Goal: Transaction & Acquisition: Subscribe to service/newsletter

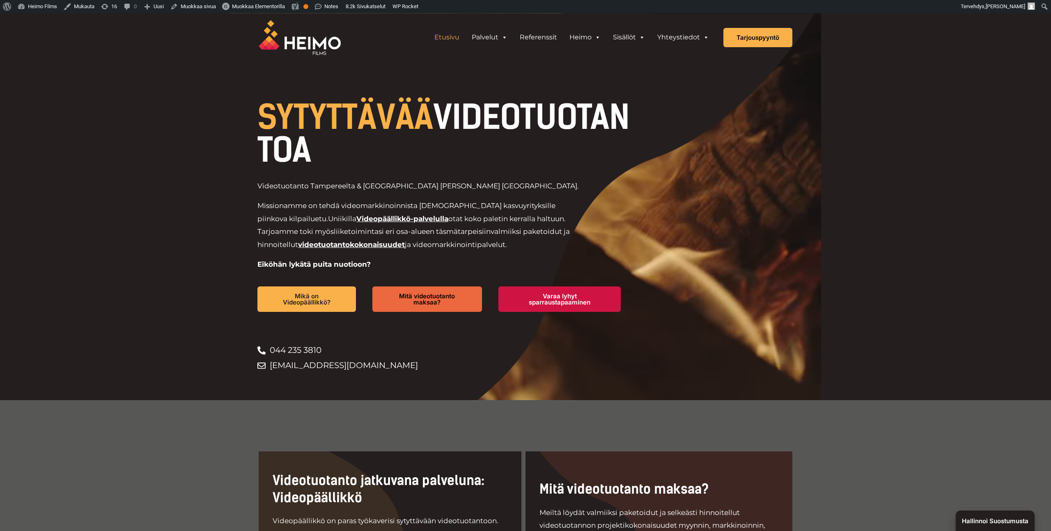
click at [986, 526] on button "Hallinnoi suostumusta" at bounding box center [995, 521] width 79 height 21
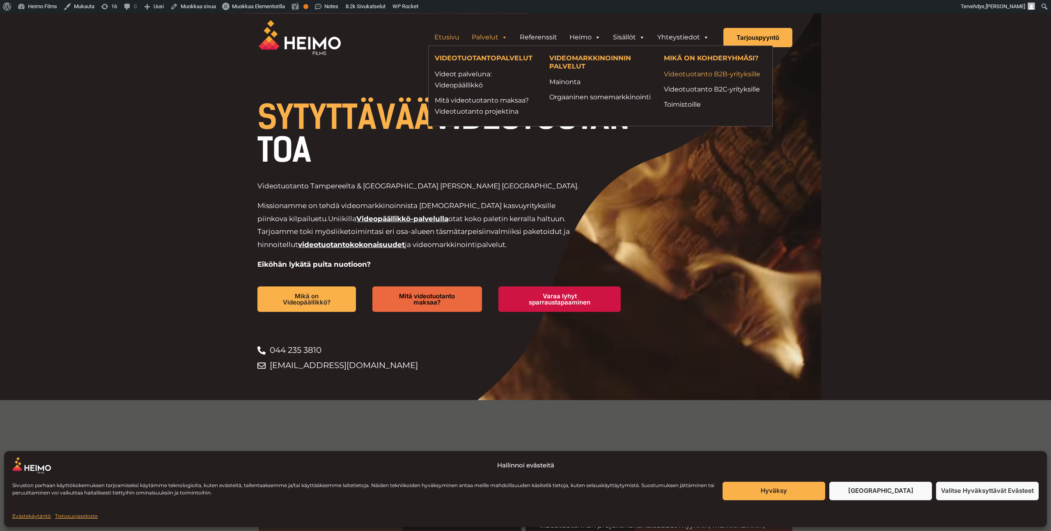
click at [736, 76] on link "Videotuotanto B2B-yrityksille" at bounding box center [715, 74] width 102 height 11
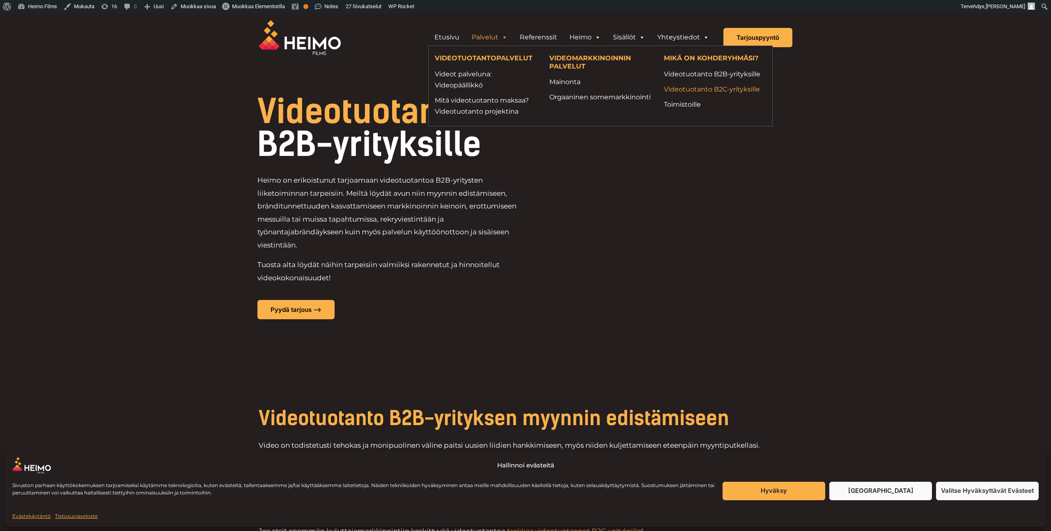
click at [701, 88] on link "Videotuotanto B2C-yrityksille" at bounding box center [715, 89] width 102 height 11
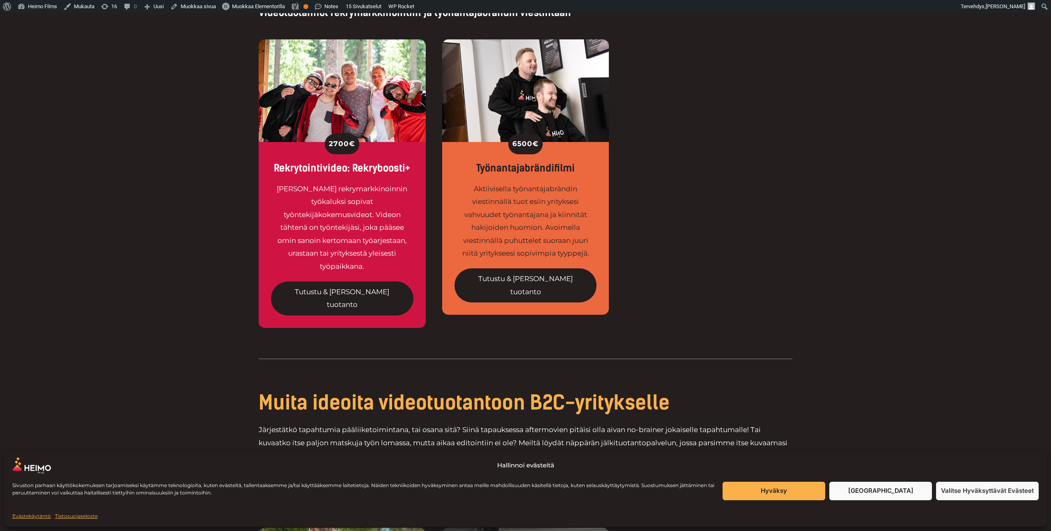
scroll to position [1272, 0]
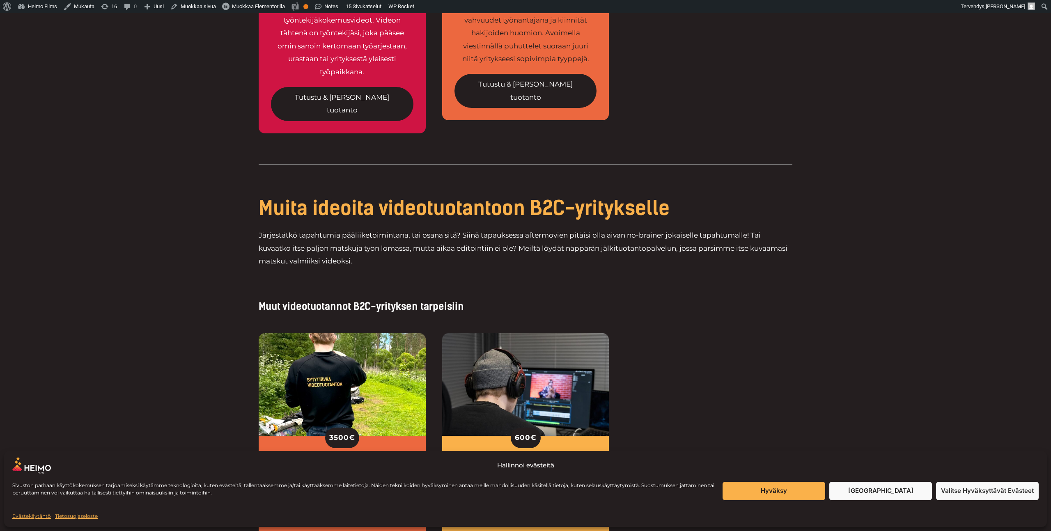
click at [172, 313] on div "3500 € Aftermovie Näyttävälle aftermovielle tallentuvat tilaisuutesi ikimuistoi…" at bounding box center [525, 480] width 1051 height 334
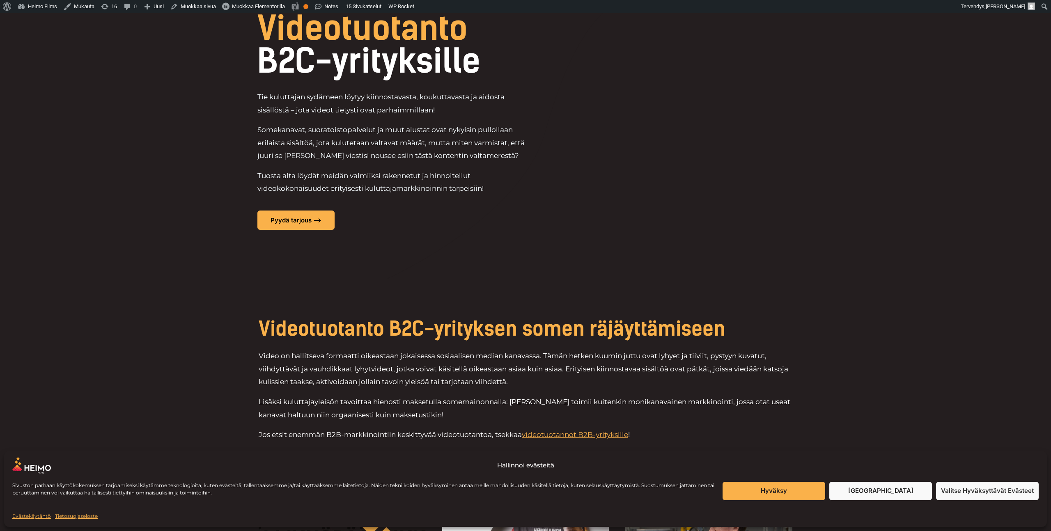
scroll to position [0, 0]
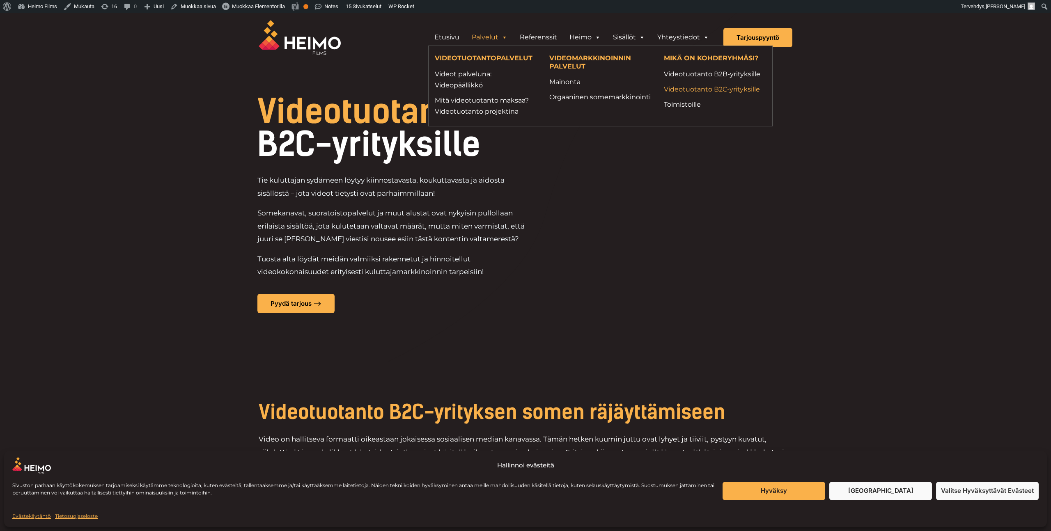
click at [729, 90] on link "Videotuotanto B2C-yrityksille" at bounding box center [715, 89] width 102 height 11
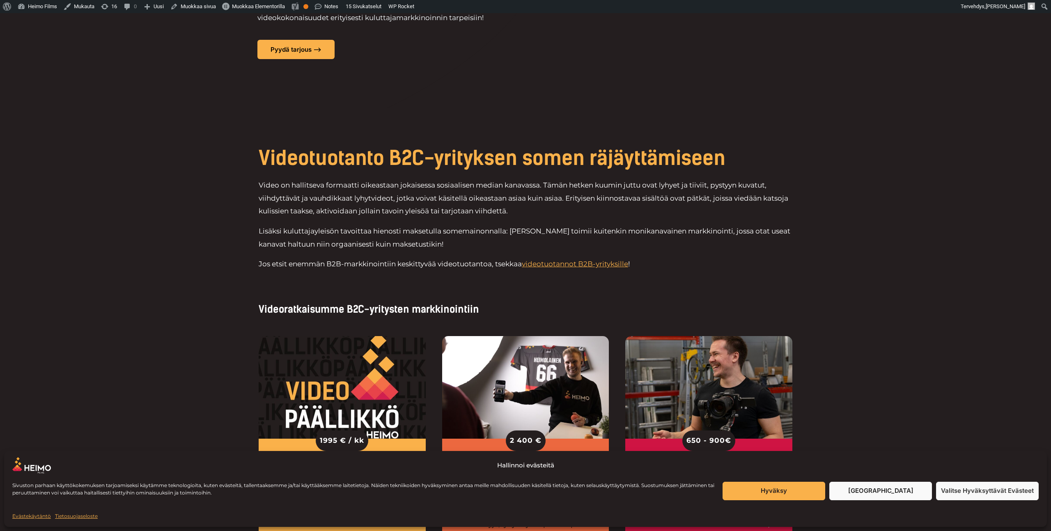
click at [209, 208] on div "Videotuotanto B2C-yrityksen somen räjäyttämiseen Video on hallitseva formaatti …" at bounding box center [525, 211] width 1051 height 207
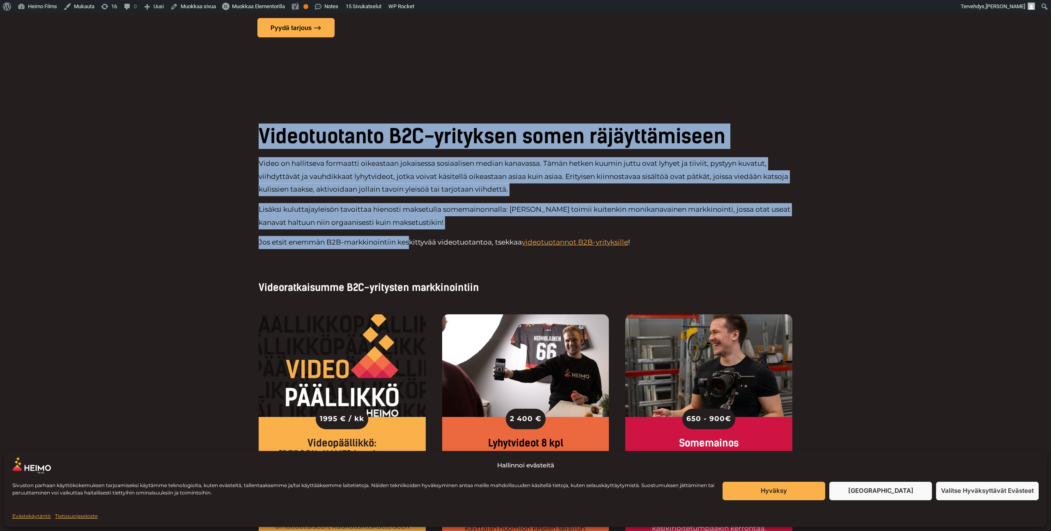
drag, startPoint x: 224, startPoint y: 124, endPoint x: 409, endPoint y: 245, distance: 221.3
click at [409, 245] on div "Videotuotanto B2C-yrityksen somen räjäyttämiseen Video on hallitseva formaatti …" at bounding box center [525, 190] width 1051 height 207
click at [409, 245] on p "Jos etsit enemmän B2B-markkinointiin keskittyvää videotuotantoa, tsekkaa videot…" at bounding box center [526, 242] width 534 height 13
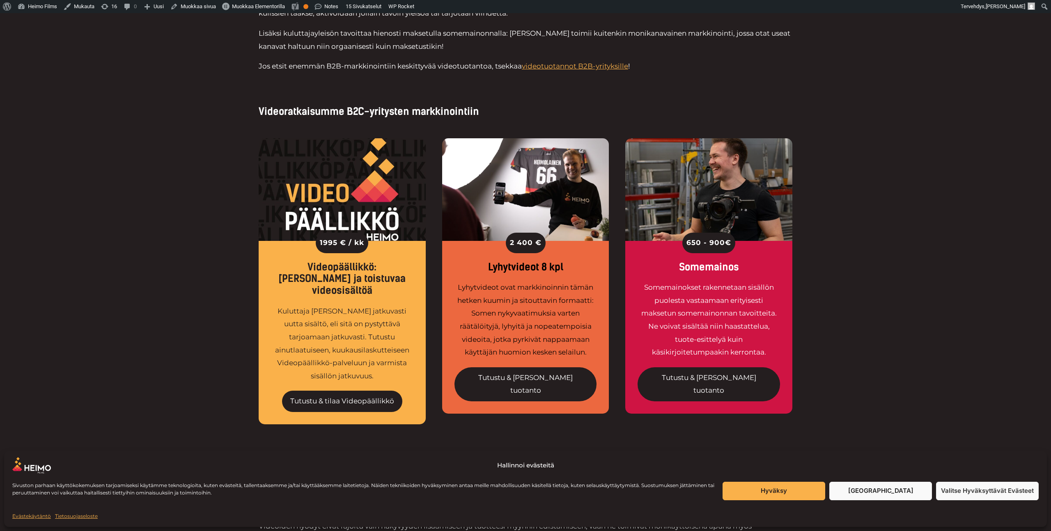
scroll to position [461, 0]
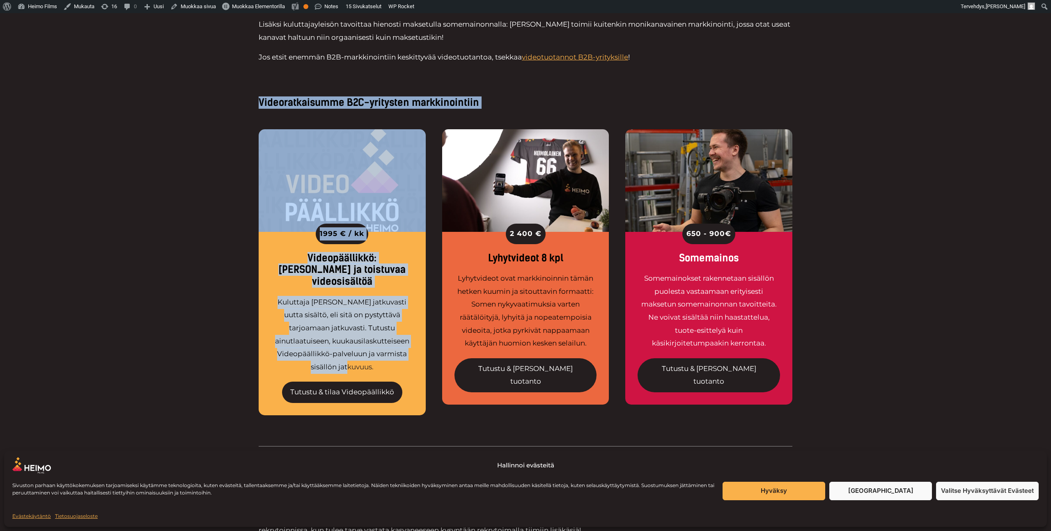
drag, startPoint x: 417, startPoint y: 344, endPoint x: 213, endPoint y: 85, distance: 330.1
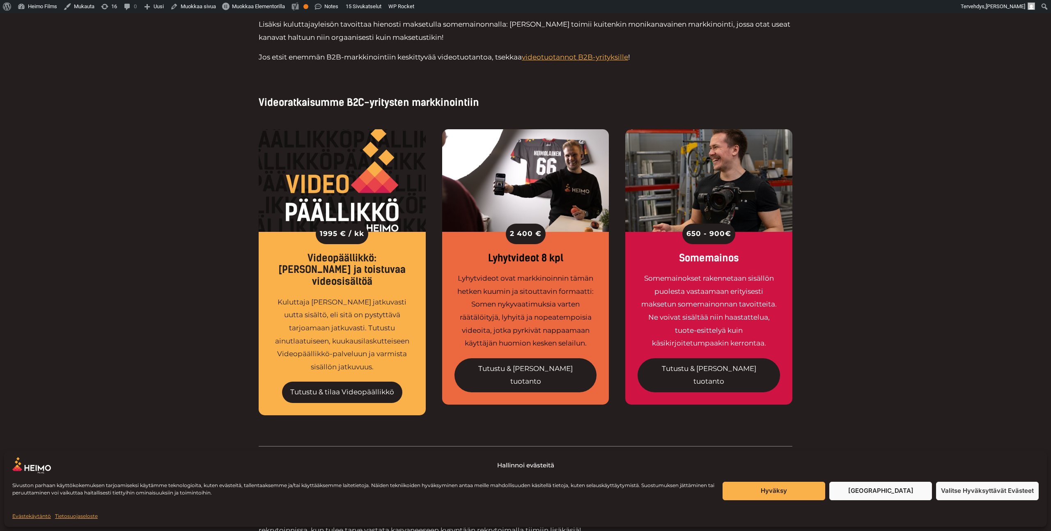
click at [214, 153] on div "1995 € / kk Videopäällikkö: Säännöllistä ja toistuvaa videosisältöä Kuluttaja j…" at bounding box center [525, 274] width 1051 height 331
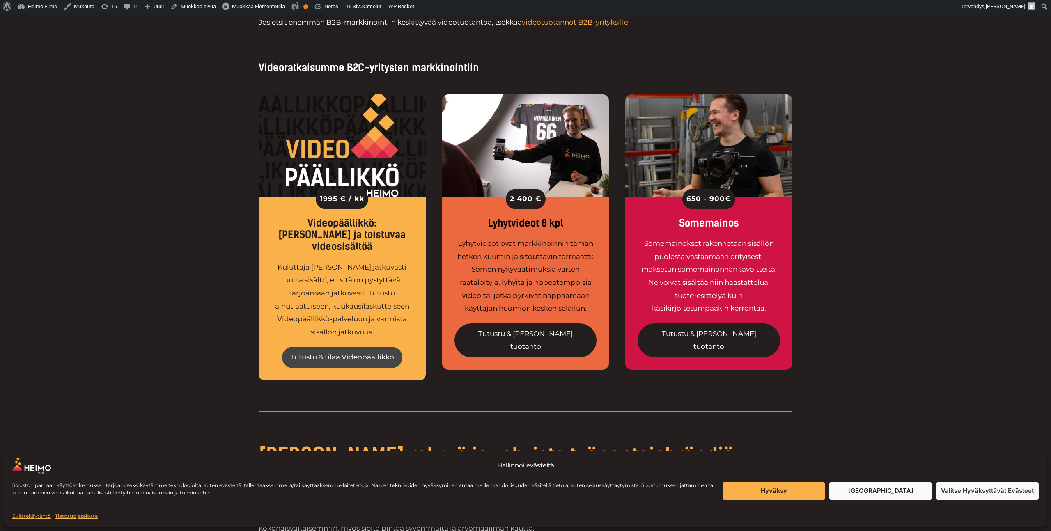
scroll to position [497, 0]
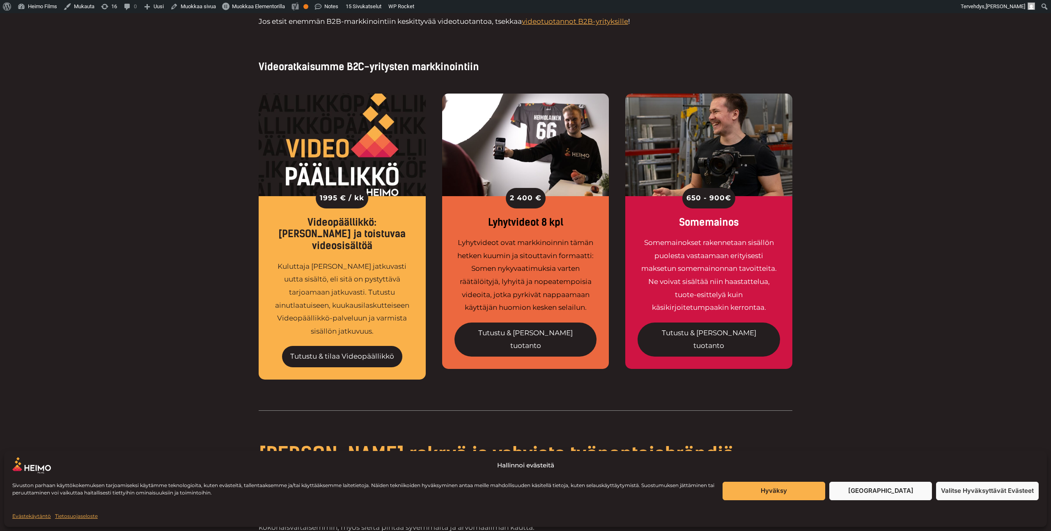
click at [434, 216] on div "1995 € / kk Videopäällikkö: Säännöllistä ja toistuvaa videosisältöä Kuluttaja j…" at bounding box center [526, 238] width 534 height 331
drag, startPoint x: 433, startPoint y: 202, endPoint x: 280, endPoint y: 191, distance: 153.2
click at [280, 191] on div "1995 € / kk Videopäällikkö: Säännöllistä ja toistuvaa videosisältöä Kuluttaja j…" at bounding box center [526, 238] width 534 height 331
click at [280, 191] on div "1995 € / kk" at bounding box center [342, 198] width 143 height 21
click at [360, 346] on link "Tutustu & tilaa Videopäällikkö" at bounding box center [342, 356] width 120 height 21
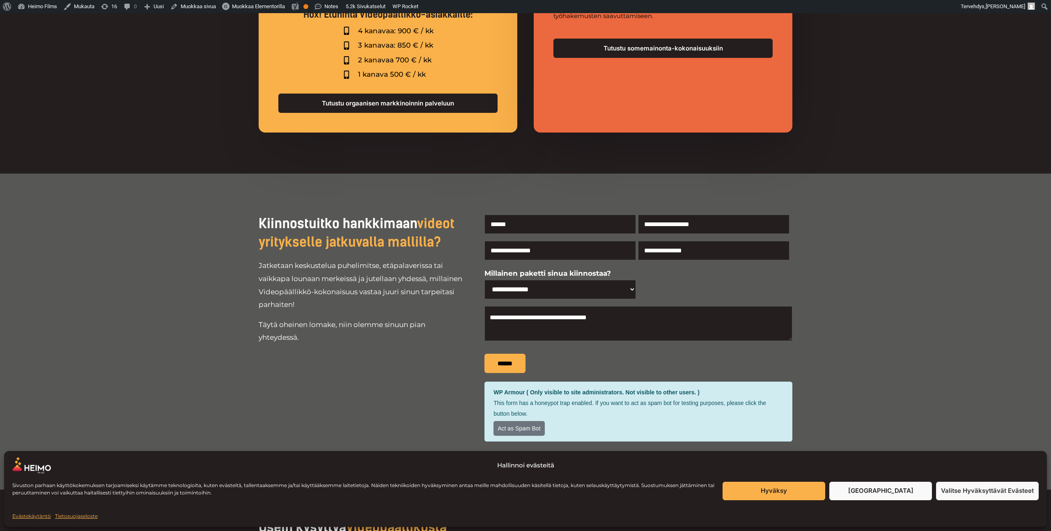
scroll to position [3368, 0]
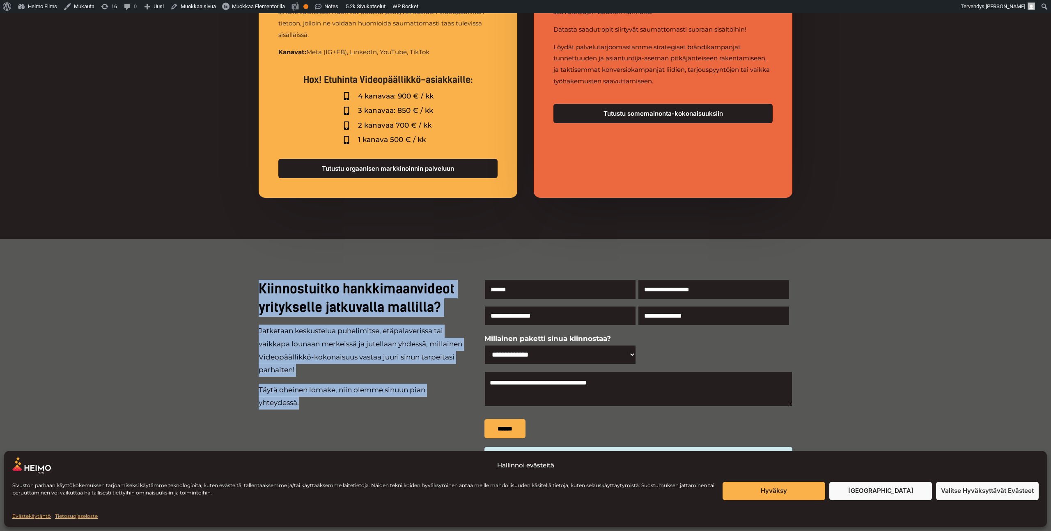
drag, startPoint x: 243, startPoint y: 266, endPoint x: 390, endPoint y: 432, distance: 222.0
click at [390, 432] on div "**********" at bounding box center [525, 397] width 1051 height 316
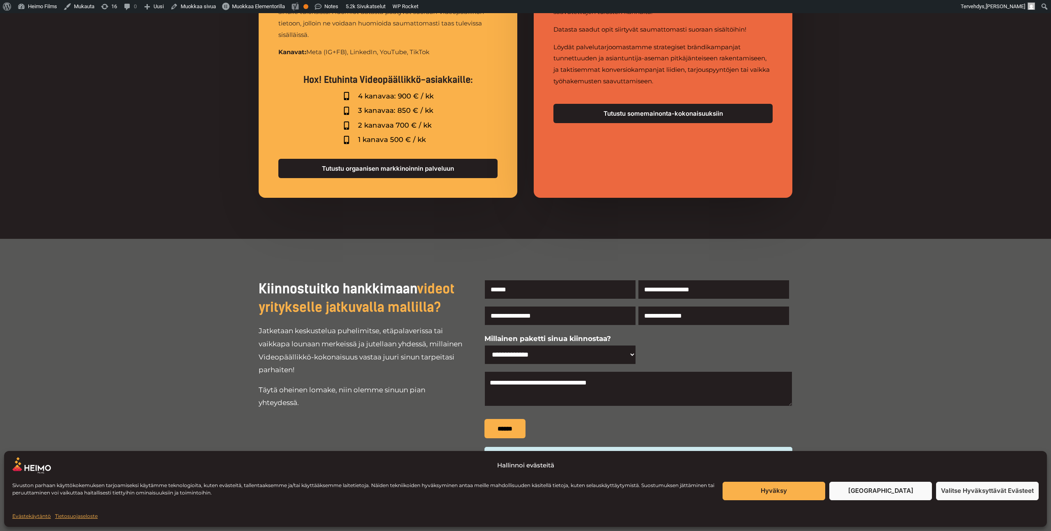
click at [374, 406] on div "Kiinnostuitko hankkimaan videot yritykselle jatkuvalla mallilla? Jatketaan kesk…" at bounding box center [361, 397] width 205 height 234
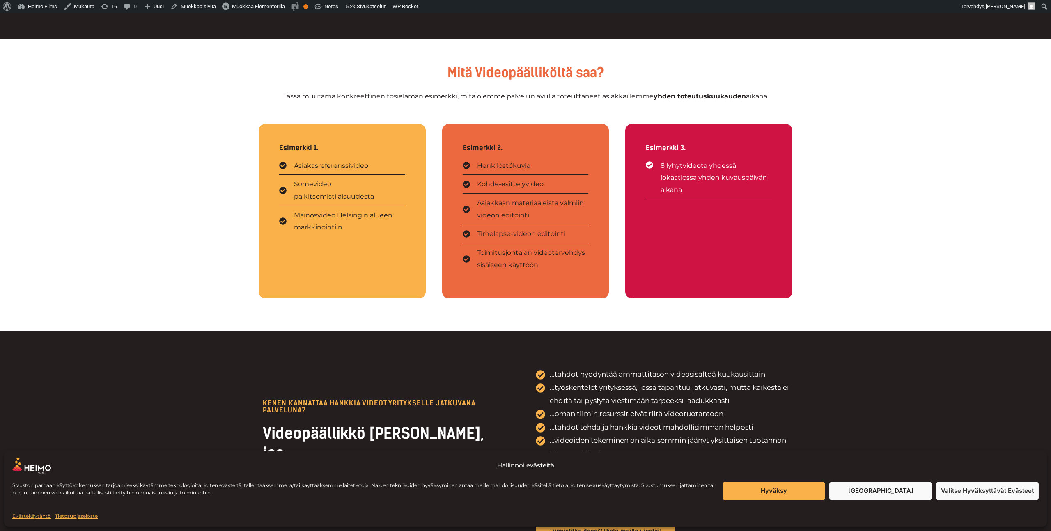
scroll to position [1441, 0]
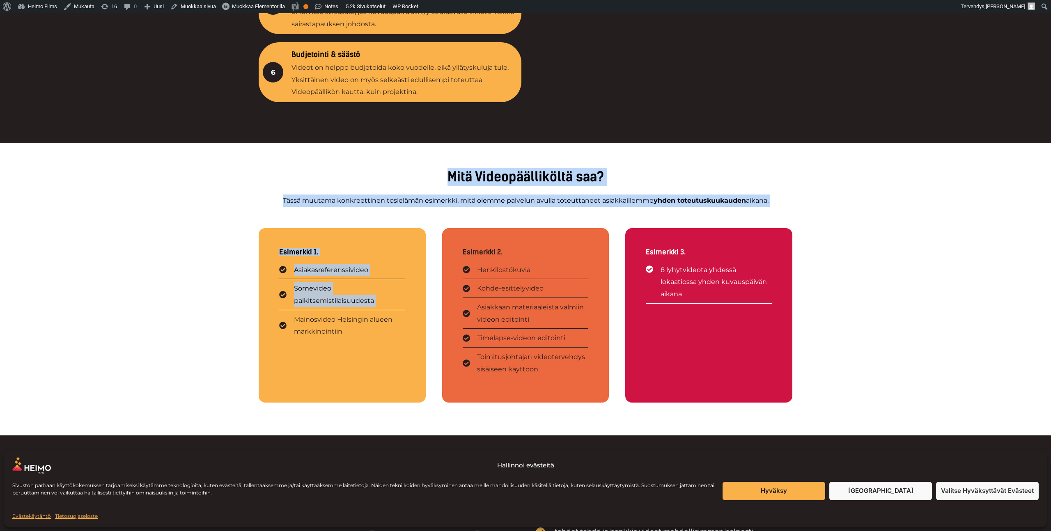
drag, startPoint x: 440, startPoint y: 157, endPoint x: 320, endPoint y: 264, distance: 160.9
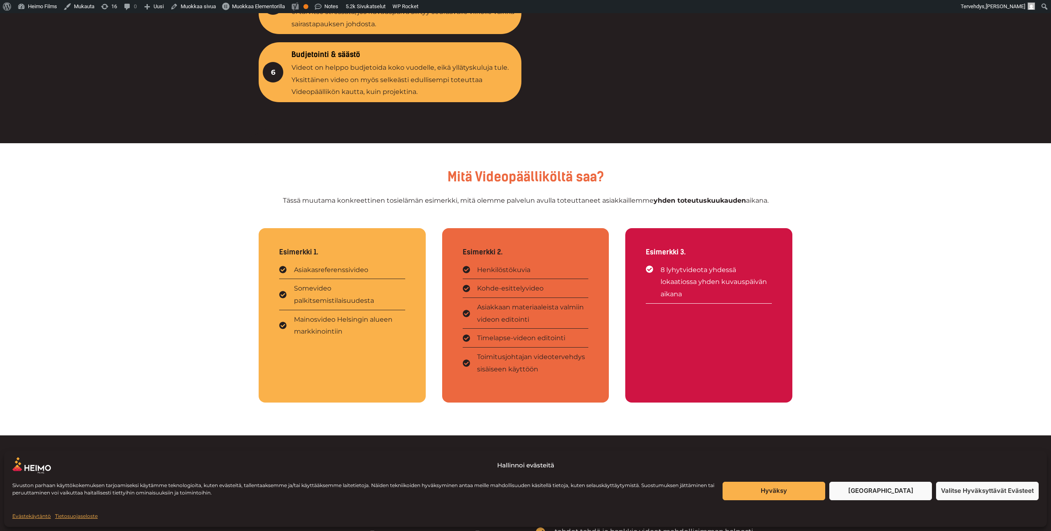
click at [225, 212] on div "Mitä Videopäälliköltä saa? Tässä muutama konkreettinen tosielämän esimerkki, mi…" at bounding box center [525, 181] width 1051 height 77
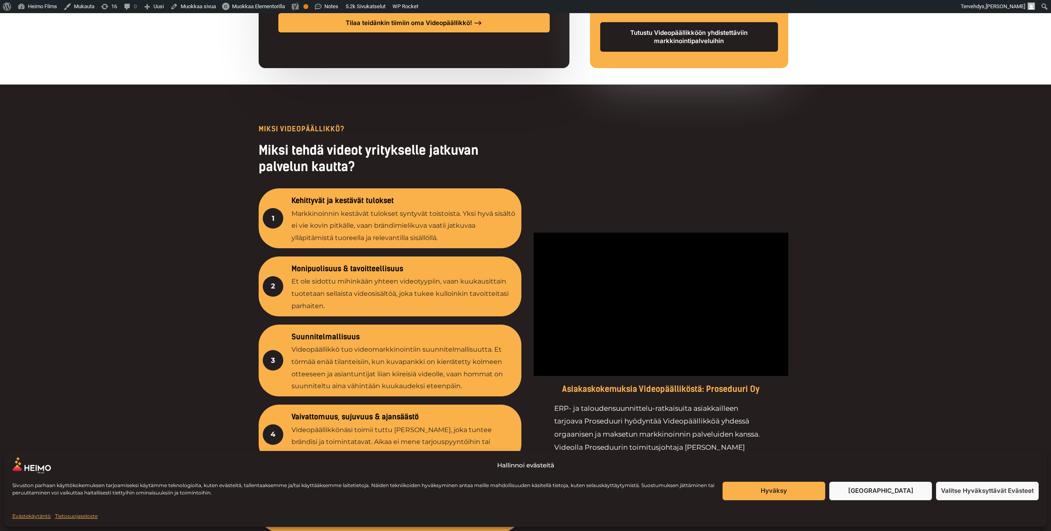
scroll to position [921, 0]
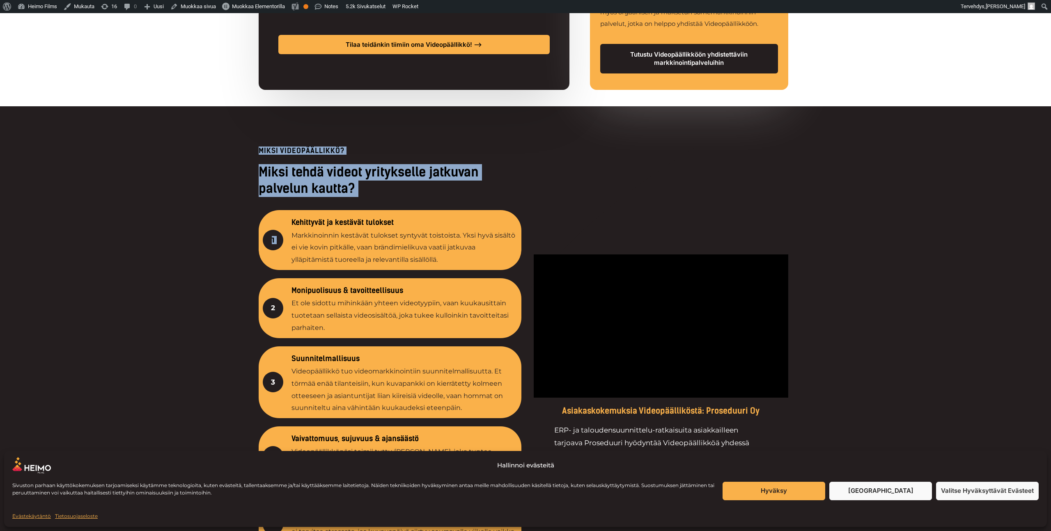
drag, startPoint x: 249, startPoint y: 169, endPoint x: 421, endPoint y: 217, distance: 178.5
click at [421, 217] on div "MIKSI VIDEOPÄÄLLIKKÖ? Miksi tehdä videot yritykselle jatkuvan palvelun kautta? …" at bounding box center [525, 385] width 1051 height 558
click at [421, 200] on div "Miksi tehdä videot yritykselle jatkuvan palvelun kautta?" at bounding box center [390, 184] width 263 height 40
drag, startPoint x: 421, startPoint y: 200, endPoint x: 221, endPoint y: 152, distance: 205.9
click at [221, 152] on div "MIKSI VIDEOPÄÄLLIKKÖ? Miksi tehdä videot yritykselle jatkuvan palvelun kautta? …" at bounding box center [525, 385] width 1051 height 558
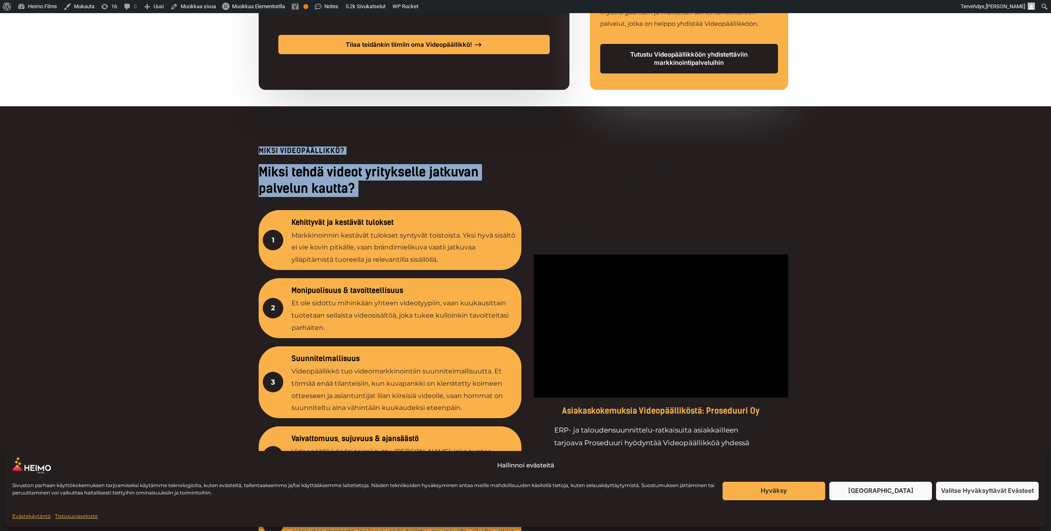
click at [221, 152] on div at bounding box center [525, 385] width 1051 height 558
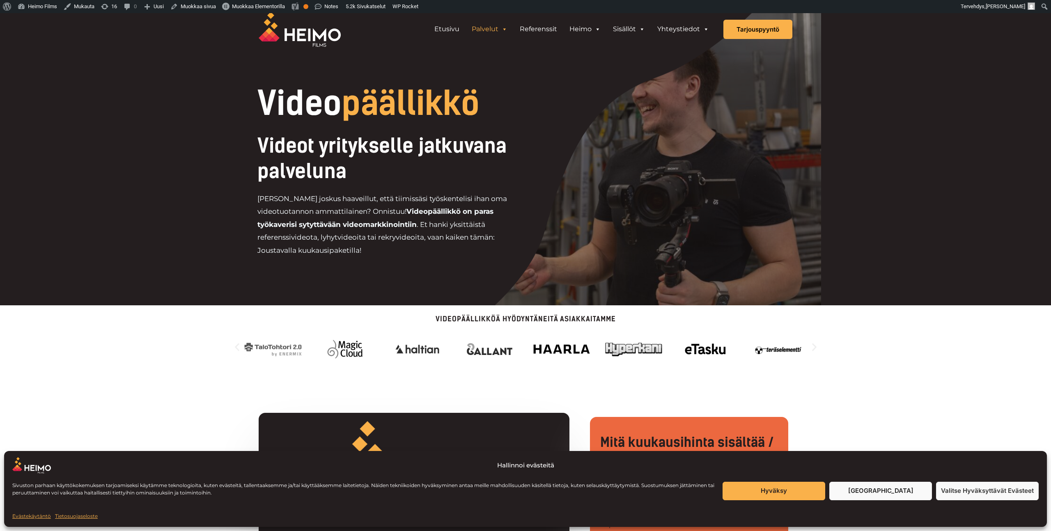
scroll to position [0, 0]
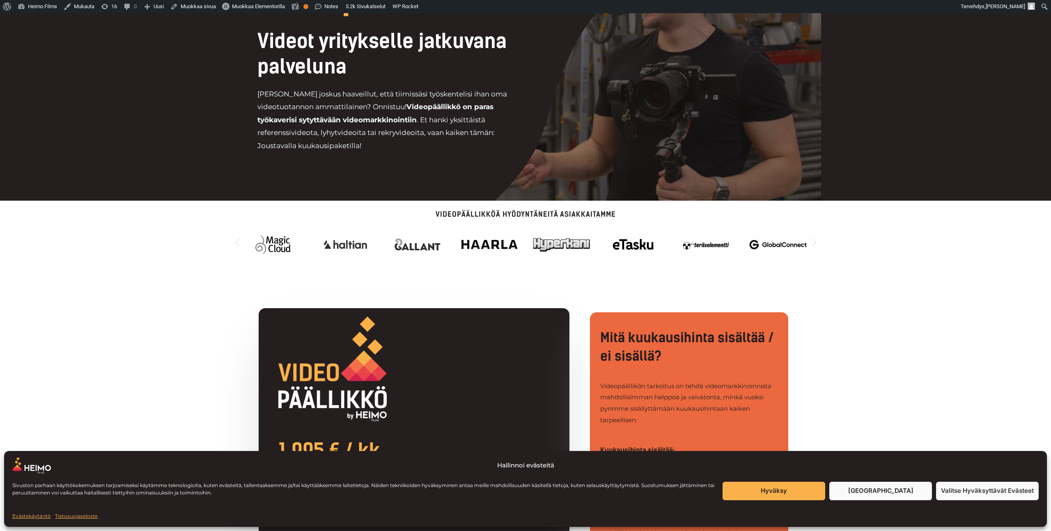
scroll to position [119, 0]
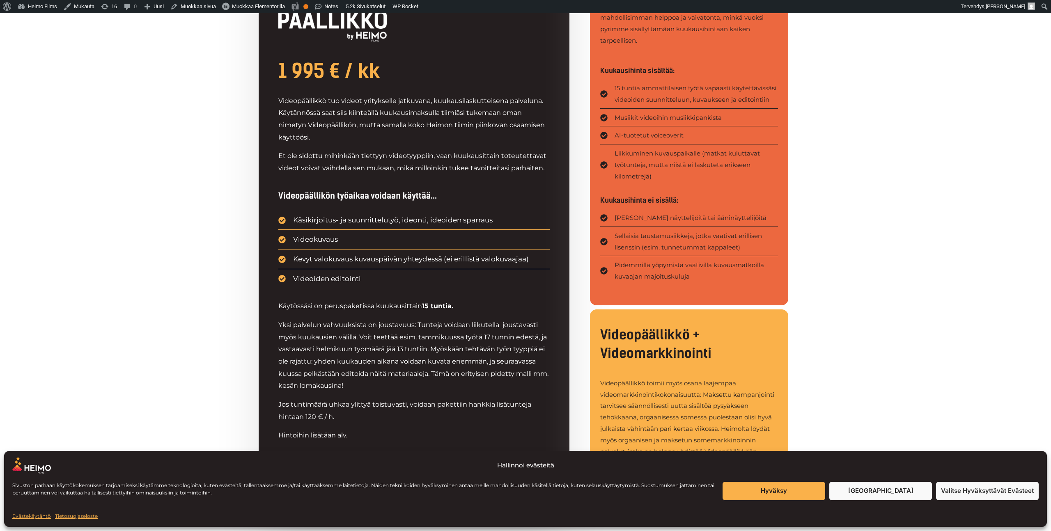
scroll to position [0, 0]
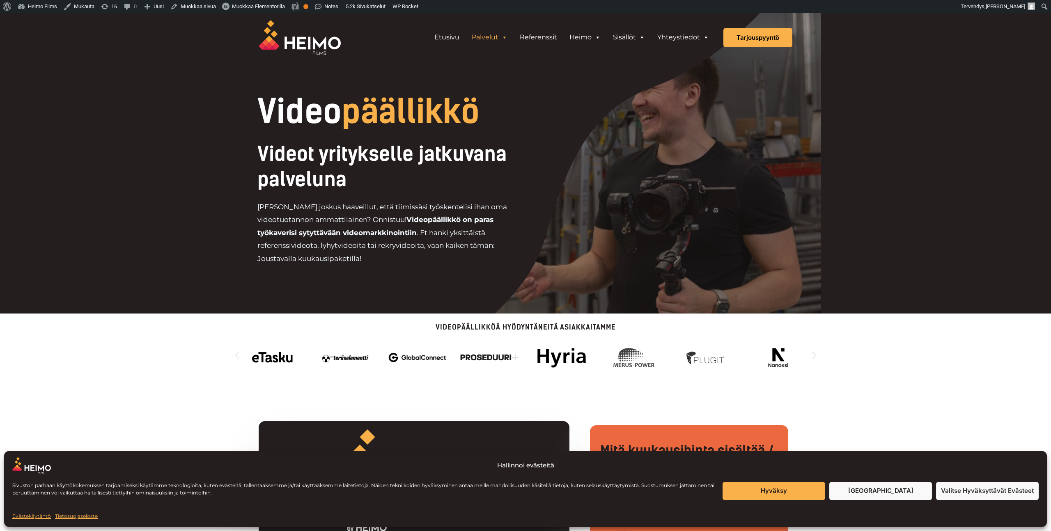
click at [191, 343] on div "Videopäällikköä hyödyntäneitä asiakkaitamme" at bounding box center [525, 351] width 1051 height 75
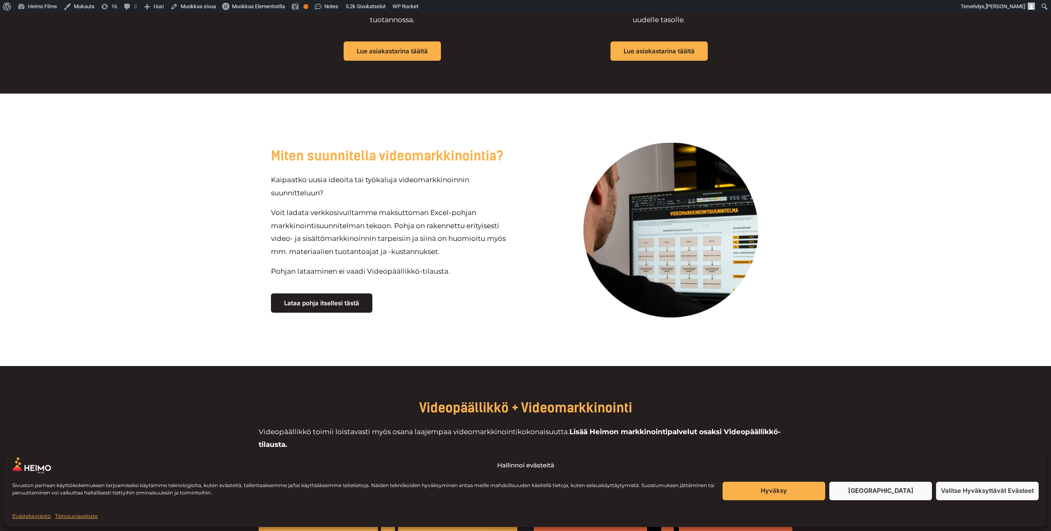
scroll to position [2728, 0]
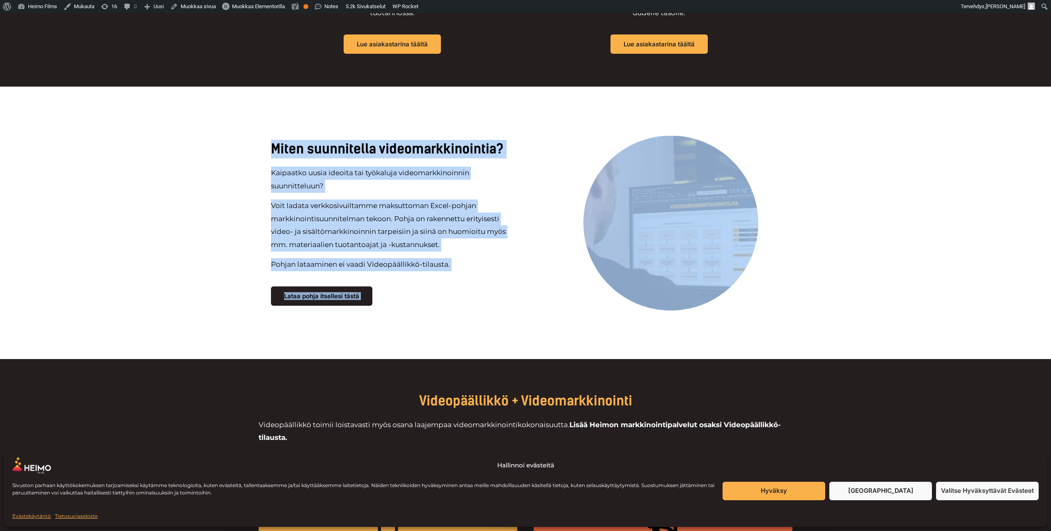
drag, startPoint x: 269, startPoint y: 134, endPoint x: 579, endPoint y: 393, distance: 403.9
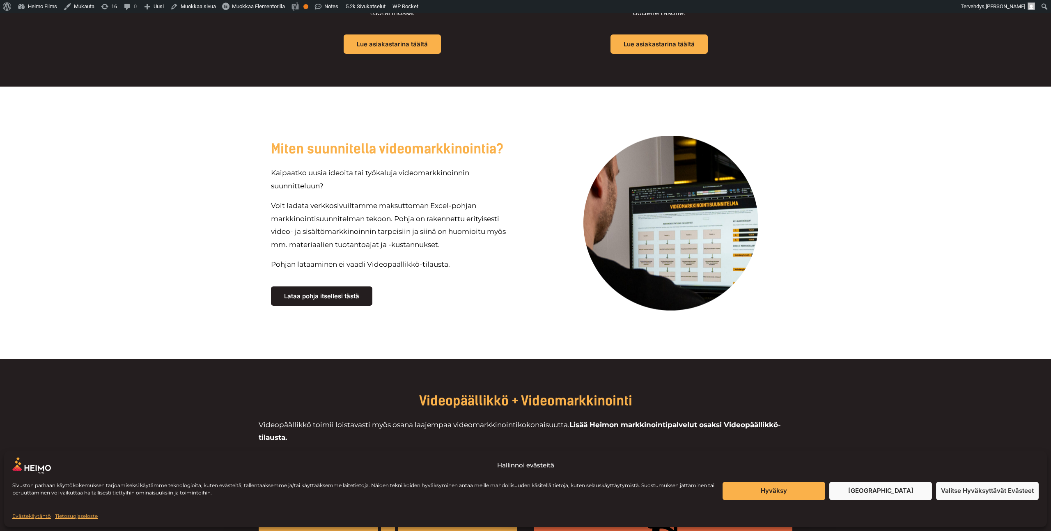
click at [216, 344] on div at bounding box center [525, 223] width 1051 height 273
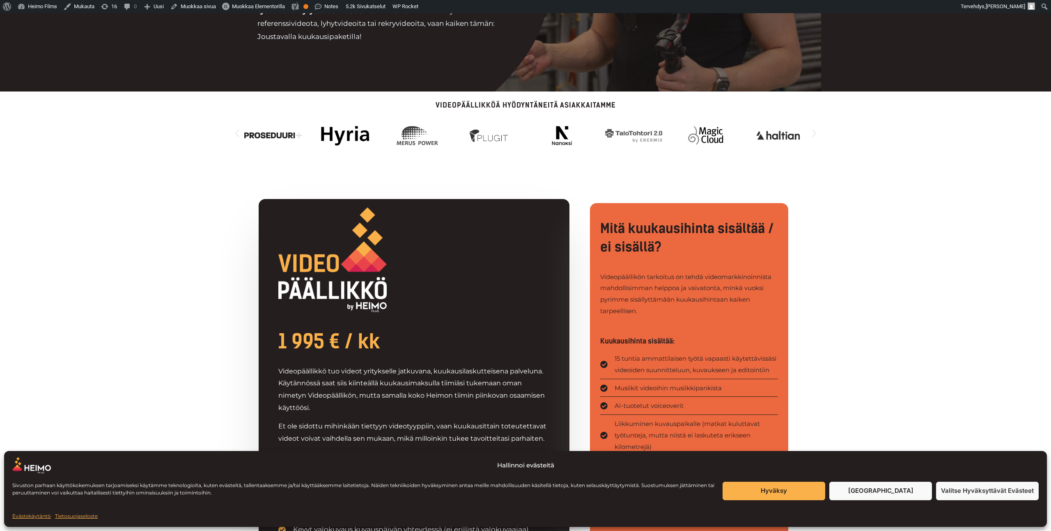
scroll to position [0, 0]
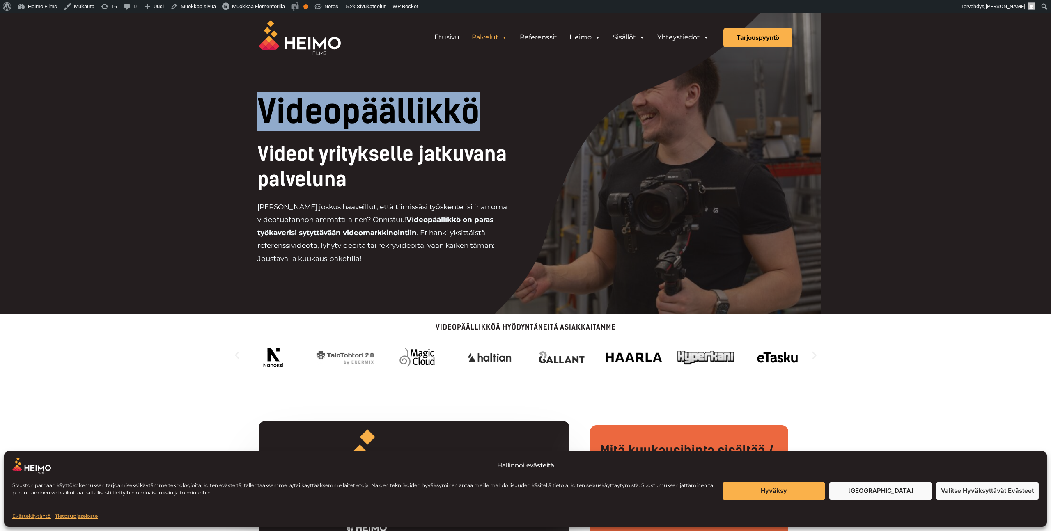
drag, startPoint x: 206, startPoint y: 129, endPoint x: 453, endPoint y: 282, distance: 291.1
click at [453, 282] on div at bounding box center [525, 163] width 591 height 301
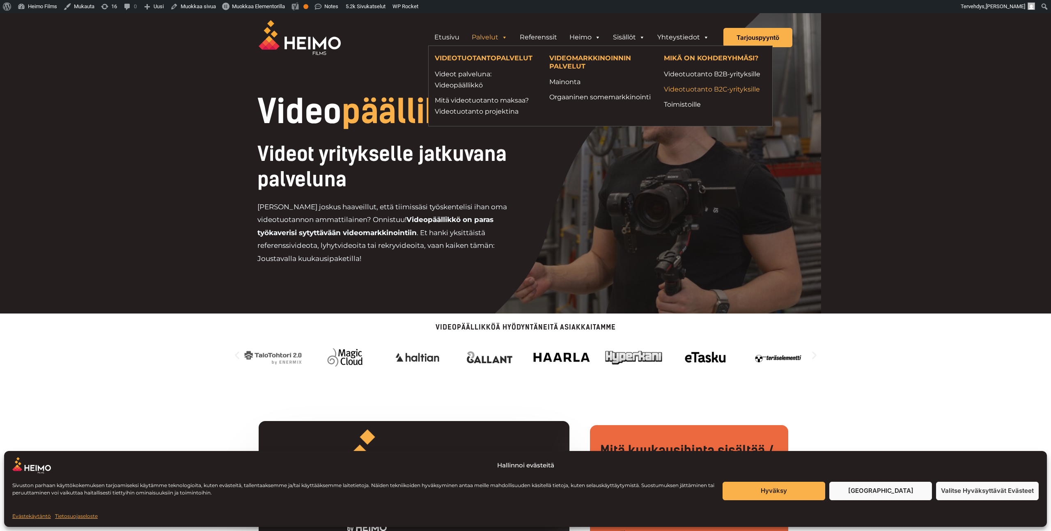
click at [728, 88] on link "Videotuotanto B2C-yrityksille" at bounding box center [715, 89] width 102 height 11
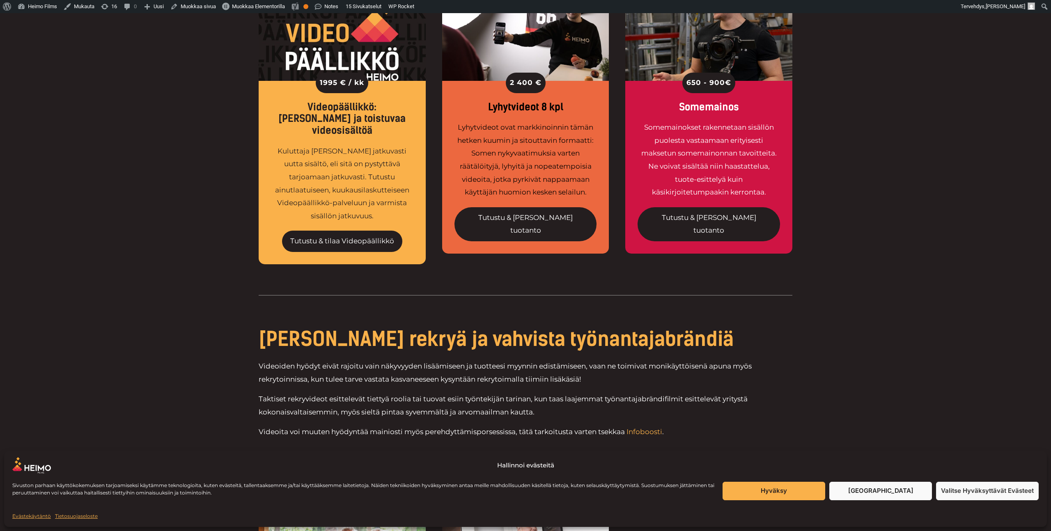
scroll to position [500, 0]
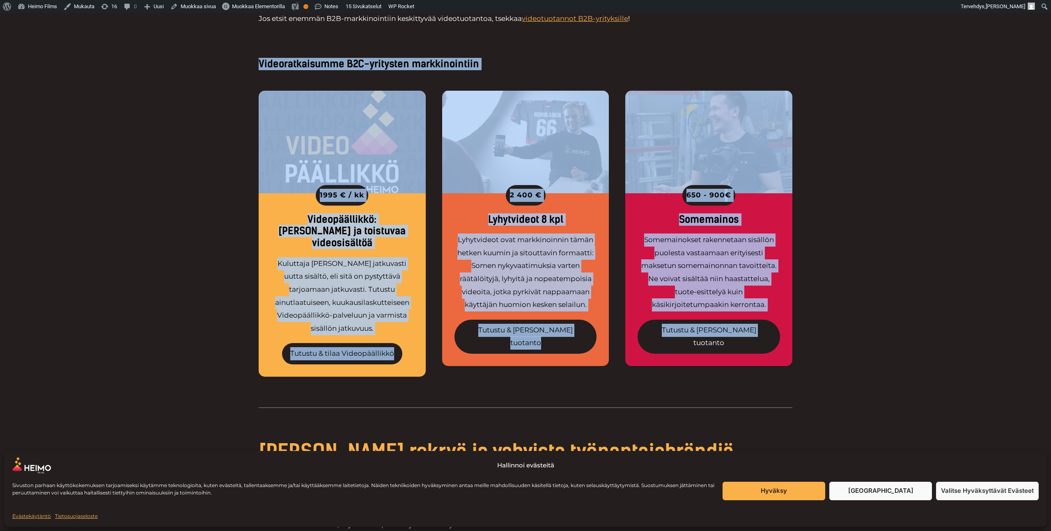
drag, startPoint x: 251, startPoint y: 62, endPoint x: 830, endPoint y: 359, distance: 651.5
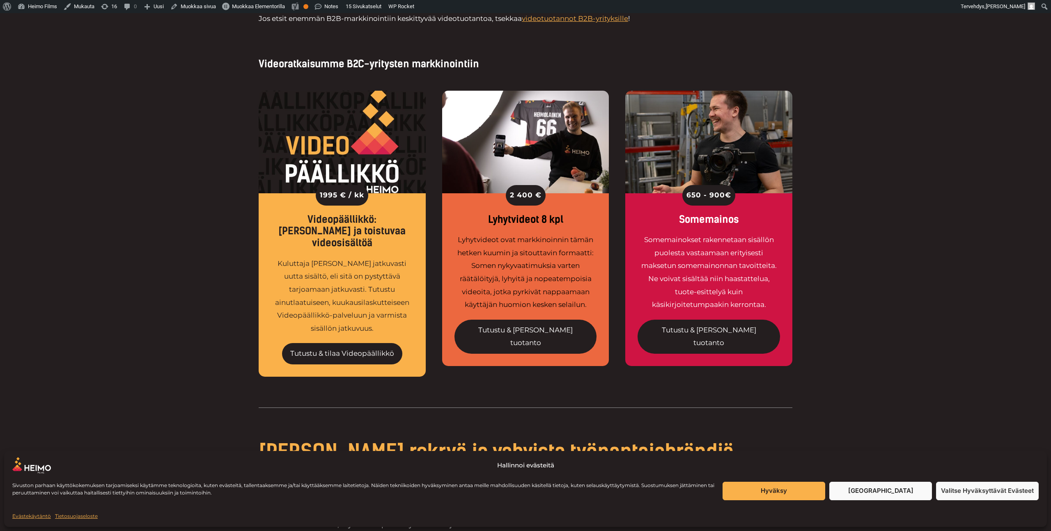
click at [817, 360] on div "1995 € / kk Videopäällikkö: Säännöllistä ja toistuvaa videosisältöä Kuluttaja j…" at bounding box center [525, 235] width 1051 height 331
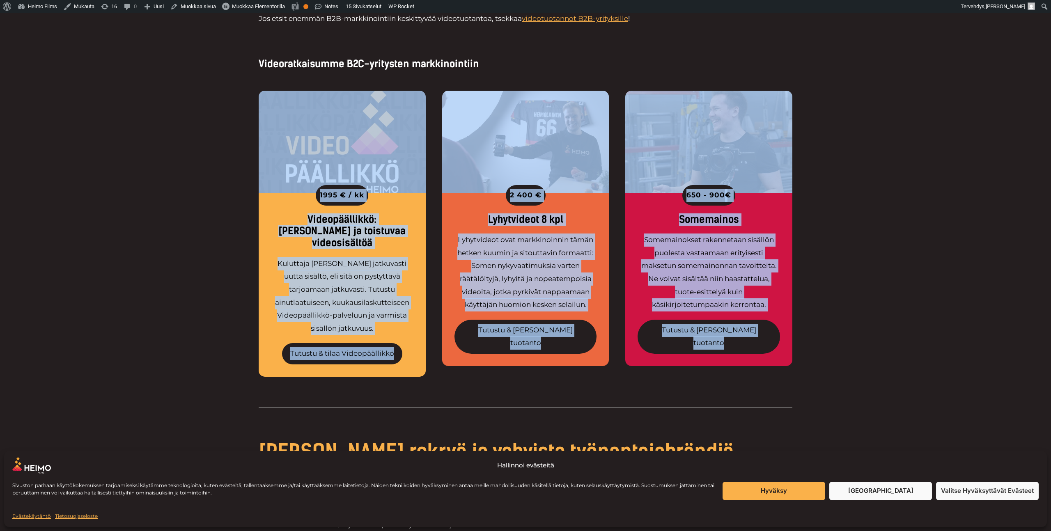
drag, startPoint x: 817, startPoint y: 360, endPoint x: 205, endPoint y: 113, distance: 660.0
click at [205, 113] on div "1995 € / kk Videopäällikkö: Säännöllistä ja toistuvaa videosisältöä Kuluttaja j…" at bounding box center [525, 235] width 1051 height 331
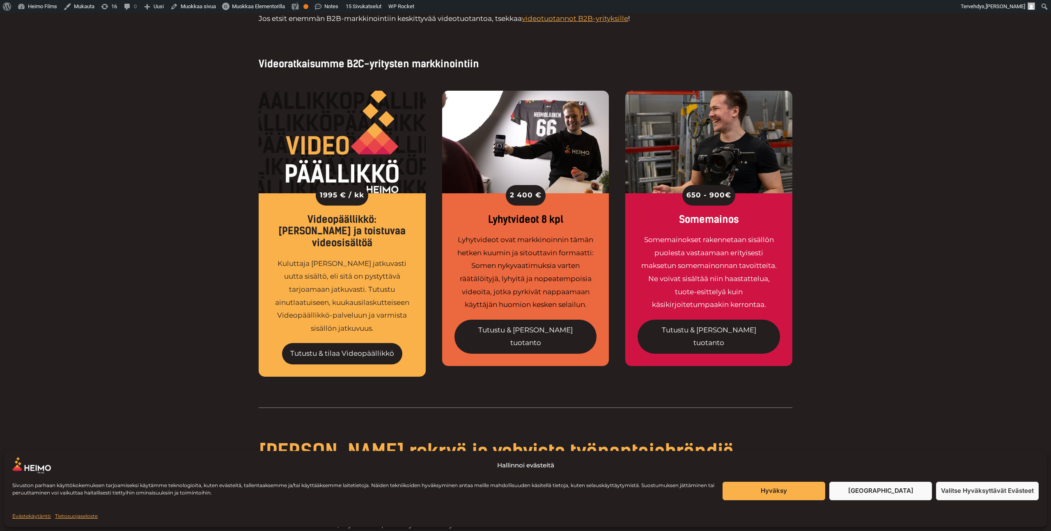
click at [234, 74] on div "1995 € / kk Videopäällikkö: Säännöllistä ja toistuvaa videosisältöä Kuluttaja j…" at bounding box center [525, 235] width 1051 height 331
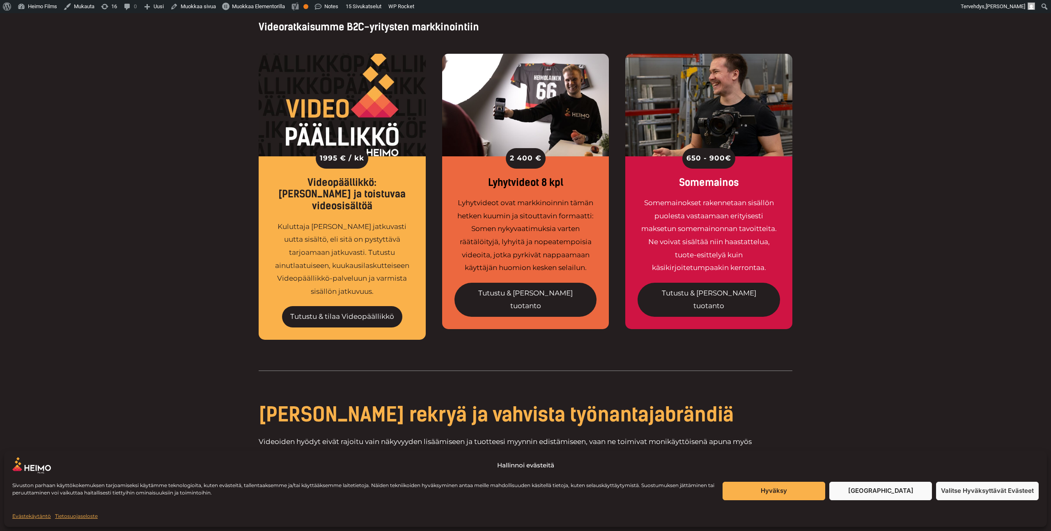
scroll to position [543, 0]
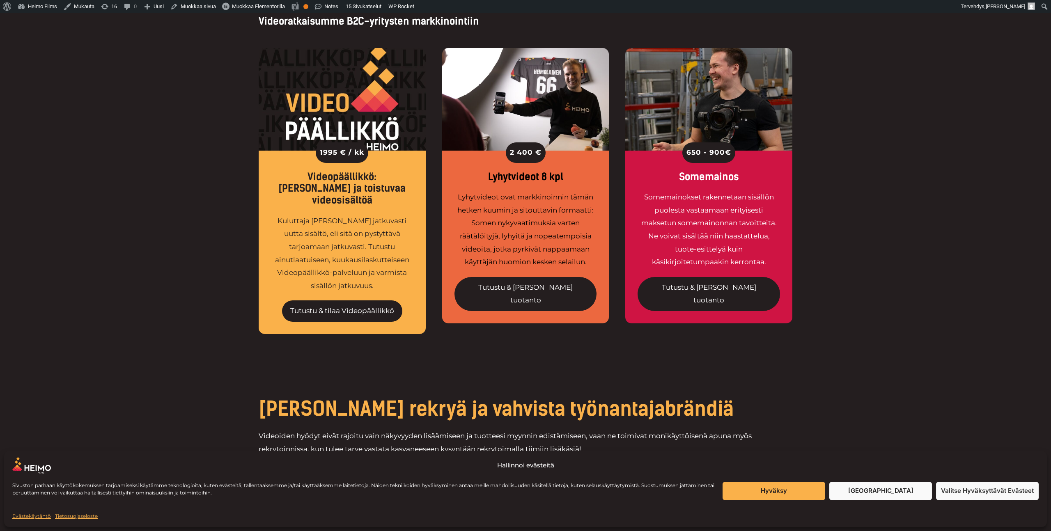
drag, startPoint x: 499, startPoint y: 151, endPoint x: 602, endPoint y: 265, distance: 153.3
click at [602, 265] on div "2 400 € Lyhytvideot 8 kpl Lyhytvideot ovat markkinoinnin tämän hetken kuumin ja…" at bounding box center [525, 237] width 167 height 173
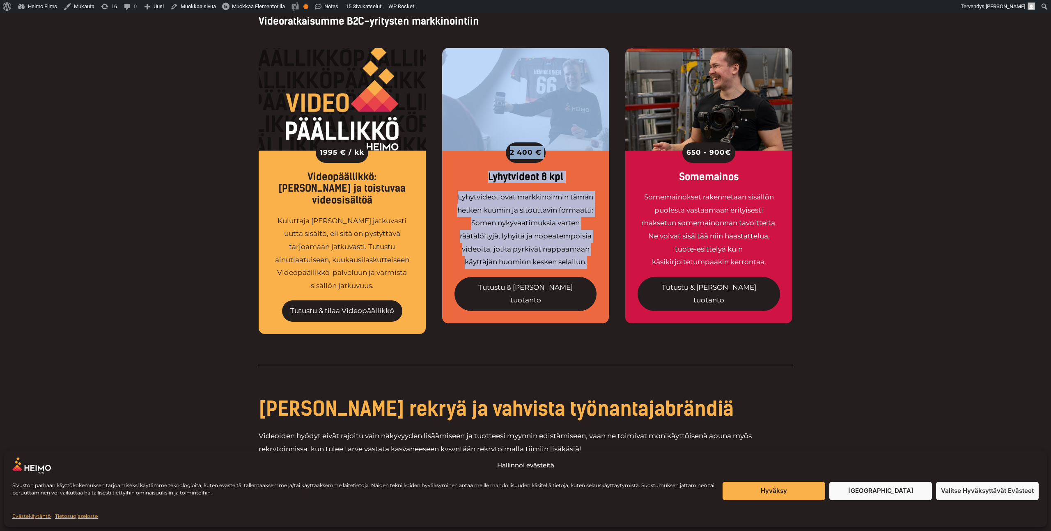
drag, startPoint x: 602, startPoint y: 265, endPoint x: 432, endPoint y: 55, distance: 270.1
click at [432, 55] on div "1995 € / kk Videopäällikkö: Säännöllistä ja toistuvaa videosisältöä Kuluttaja j…" at bounding box center [526, 193] width 534 height 331
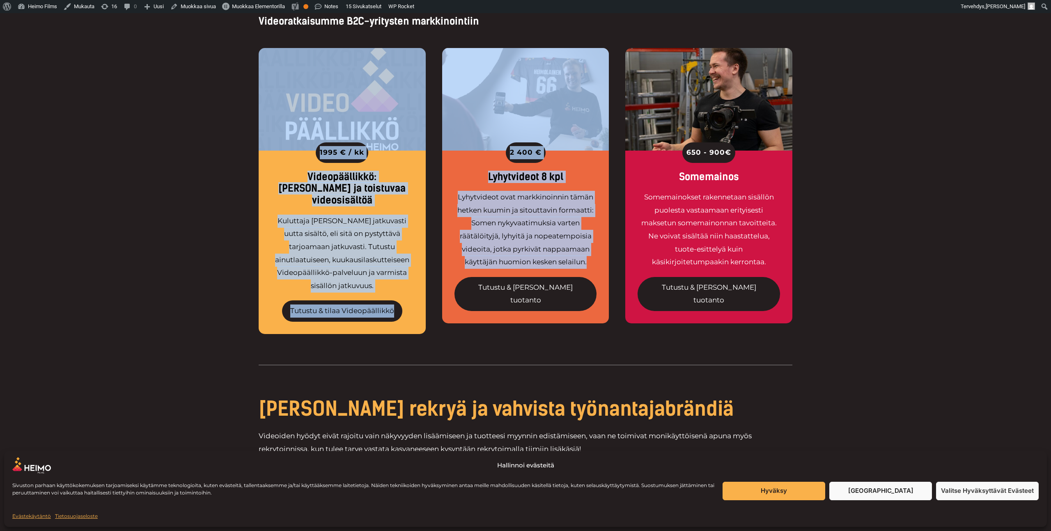
click at [432, 55] on div "1995 € / kk Videopäällikkö: Säännöllistä ja toistuvaa videosisältöä Kuluttaja j…" at bounding box center [526, 193] width 534 height 331
drag, startPoint x: 432, startPoint y: 55, endPoint x: 582, endPoint y: 304, distance: 290.7
click at [582, 304] on div "1995 € / kk Videopäällikkö: Säännöllistä ja toistuvaa videosisältöä Kuluttaja j…" at bounding box center [526, 193] width 534 height 331
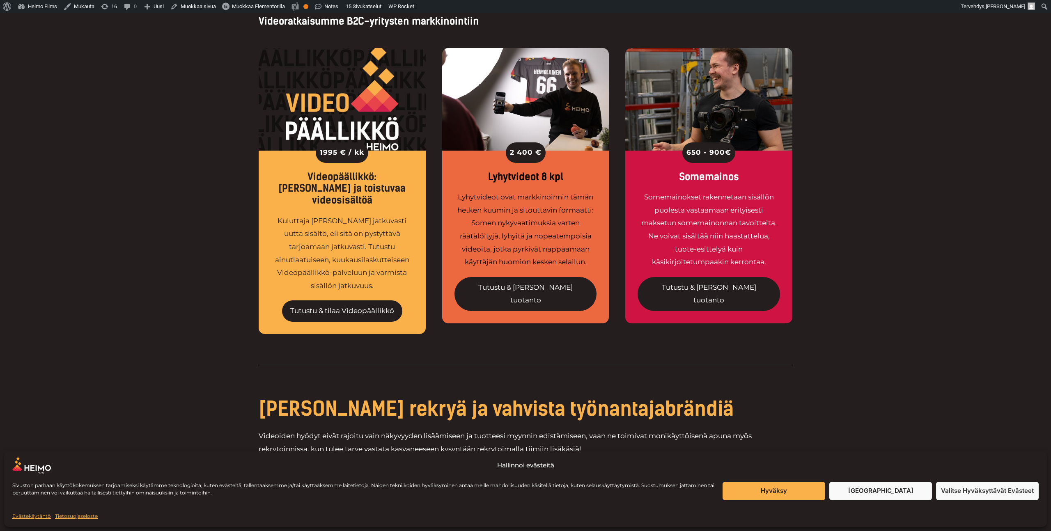
click at [582, 304] on div "2 400 € Lyhytvideot 8 kpl Lyhytvideot ovat markkinoinnin tämän hetken kuumin ja…" at bounding box center [525, 237] width 167 height 173
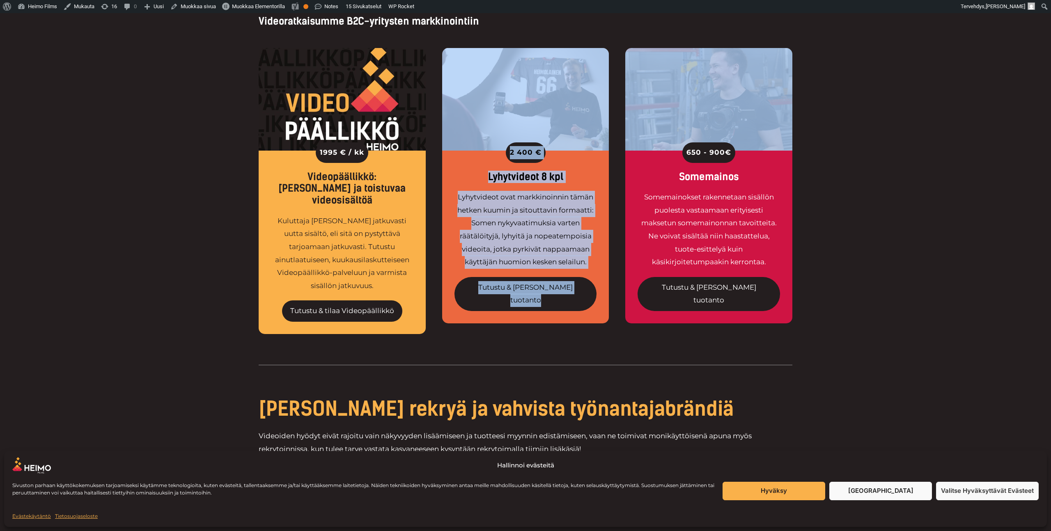
drag, startPoint x: 582, startPoint y: 304, endPoint x: 430, endPoint y: 83, distance: 268.5
click at [430, 83] on div "1995 € / kk Videopäällikkö: Säännöllistä ja toistuvaa videosisältöä Kuluttaja j…" at bounding box center [526, 193] width 534 height 331
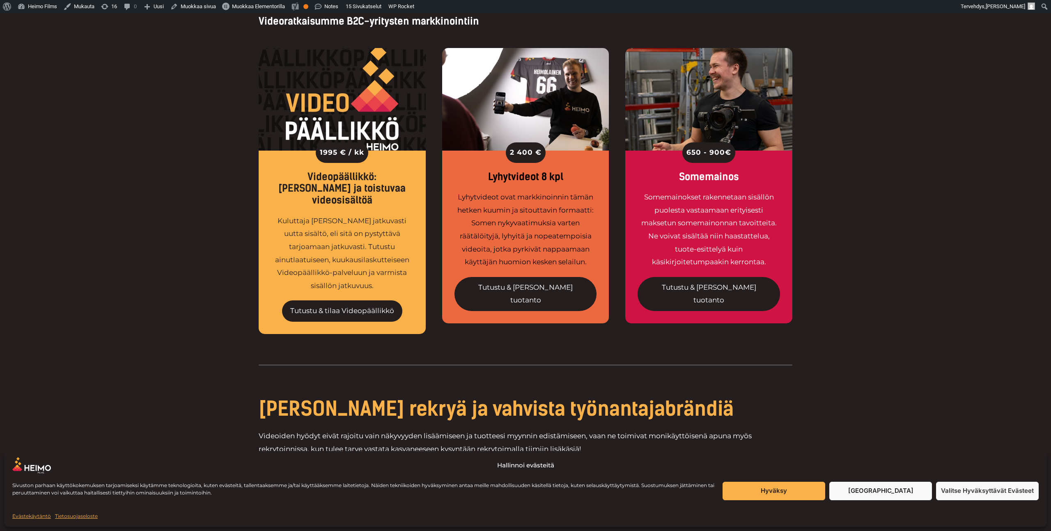
click at [430, 81] on div "1995 € / kk Videopäällikkö: Säännöllistä ja toistuvaa videosisältöä Kuluttaja j…" at bounding box center [526, 193] width 534 height 331
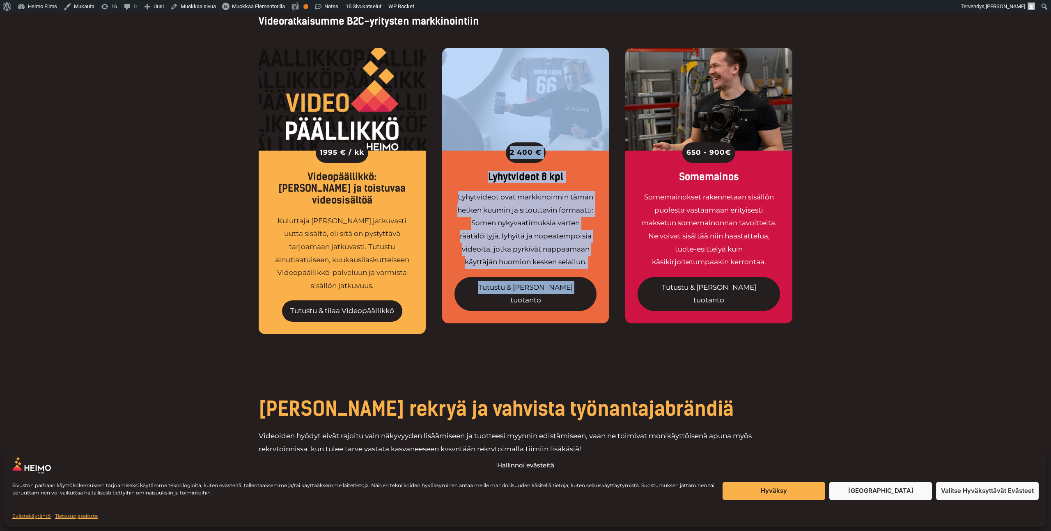
drag, startPoint x: 441, startPoint y: 47, endPoint x: 584, endPoint y: 295, distance: 285.7
click at [584, 295] on div "1995 € / kk Videopäällikkö: Säännöllistä ja toistuvaa videosisältöä Kuluttaja j…" at bounding box center [526, 193] width 534 height 331
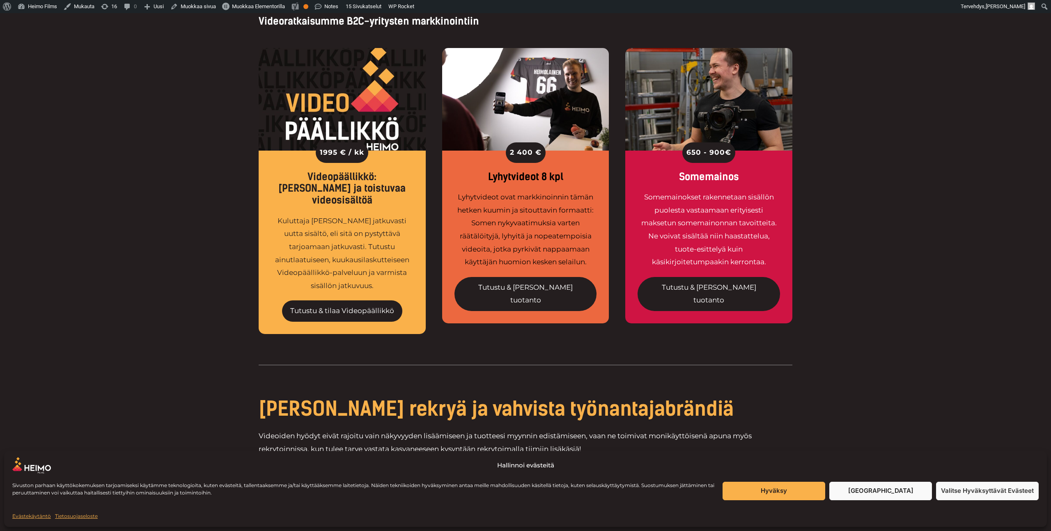
click at [584, 295] on div "Tutustu & tilaa tuotanto" at bounding box center [526, 290] width 143 height 42
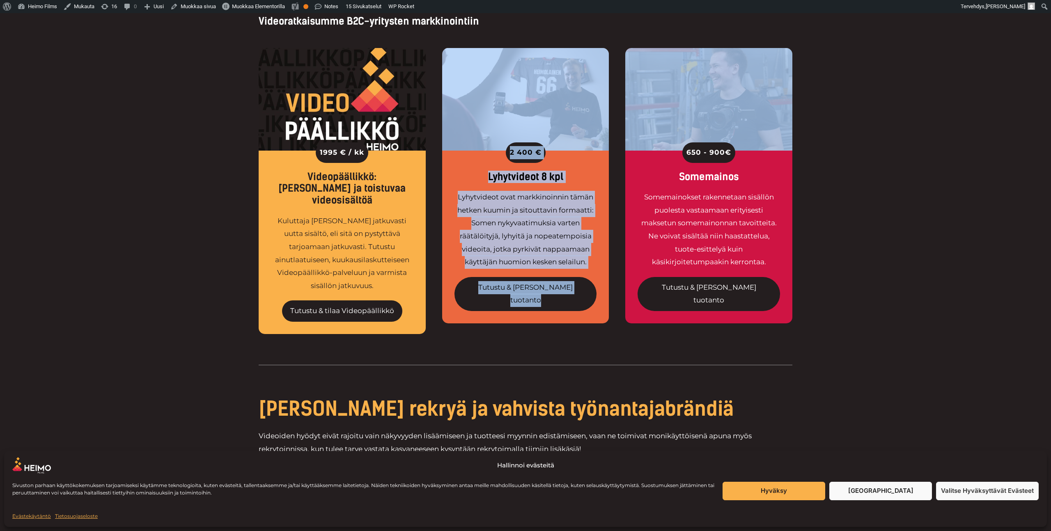
drag, startPoint x: 584, startPoint y: 295, endPoint x: 443, endPoint y: 53, distance: 279.9
click at [443, 53] on div "2 400 € Lyhytvideot 8 kpl Lyhytvideot ovat markkinoinnin tämän hetken kuumin ja…" at bounding box center [525, 186] width 167 height 276
click at [443, 53] on img at bounding box center [525, 99] width 167 height 103
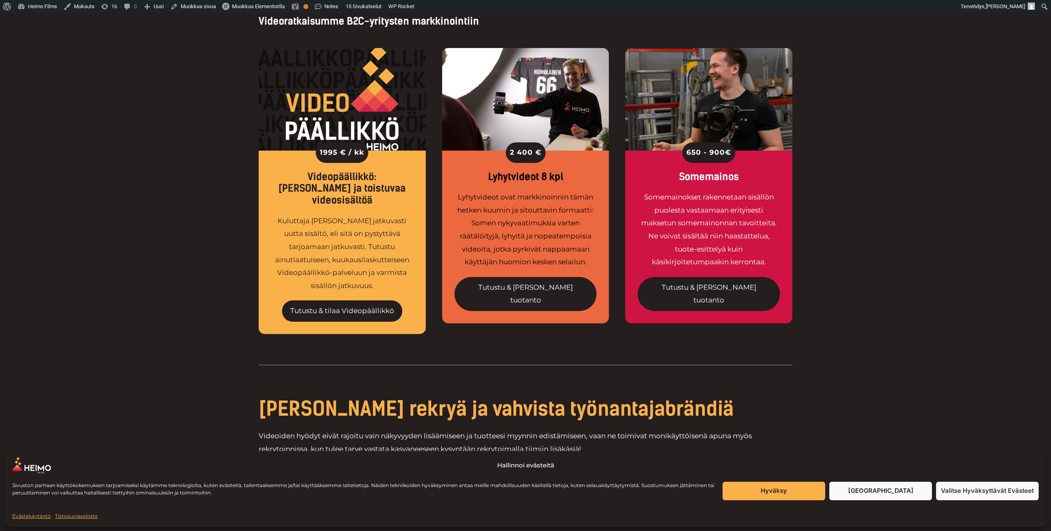
click at [443, 35] on div "1995 € / kk Videopäällikkö: Säännöllistä ja toistuvaa videosisältöä Kuluttaja j…" at bounding box center [526, 193] width 534 height 331
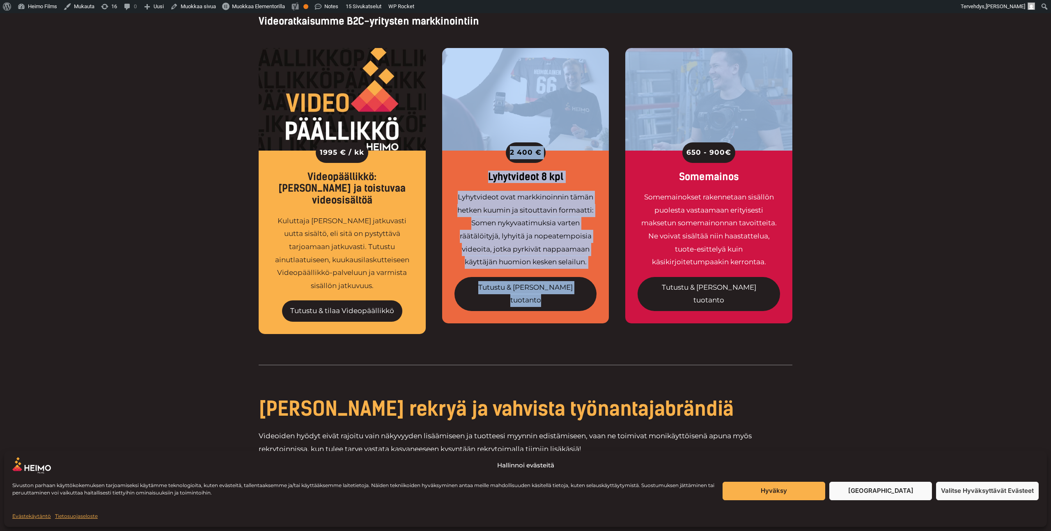
drag, startPoint x: 441, startPoint y: 35, endPoint x: 591, endPoint y: 306, distance: 309.7
click at [591, 306] on div "1995 € / kk Videopäällikkö: Säännöllistä ja toistuvaa videosisältöä Kuluttaja j…" at bounding box center [526, 193] width 534 height 331
click at [591, 306] on div "2 400 € Lyhytvideot 8 kpl Lyhytvideot ovat markkinoinnin tämän hetken kuumin ja…" at bounding box center [525, 237] width 167 height 173
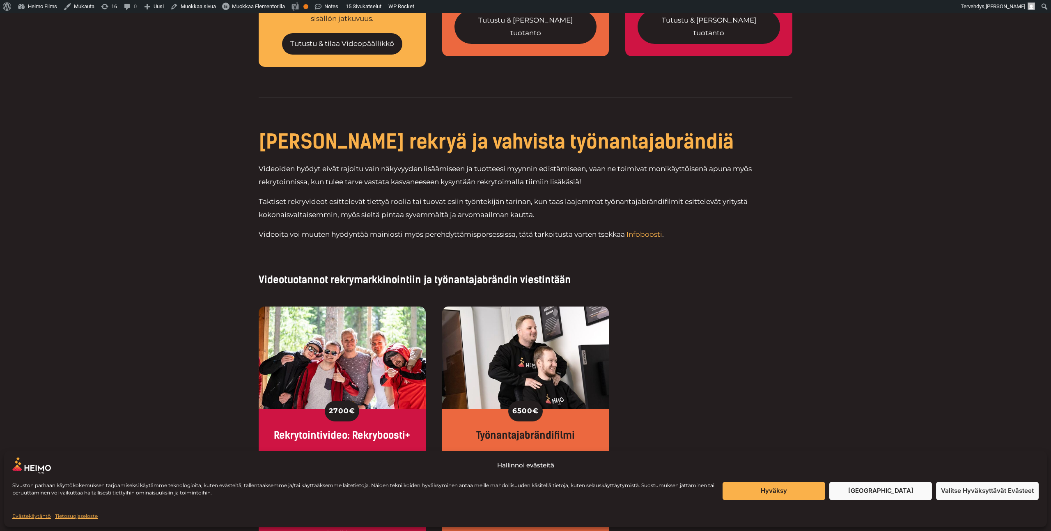
scroll to position [810, 0]
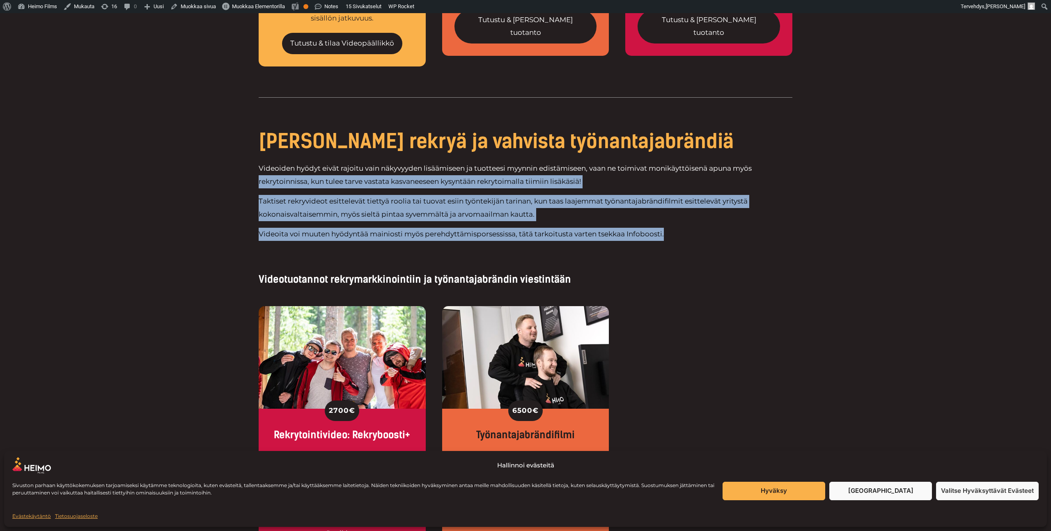
drag, startPoint x: 685, startPoint y: 237, endPoint x: 228, endPoint y: 159, distance: 463.0
click at [228, 159] on div "Boostaa rekryä ja vahvista työnantajabrändiä Videoiden hyödyt eivät rajoitu vai…" at bounding box center [525, 188] width 1051 height 195
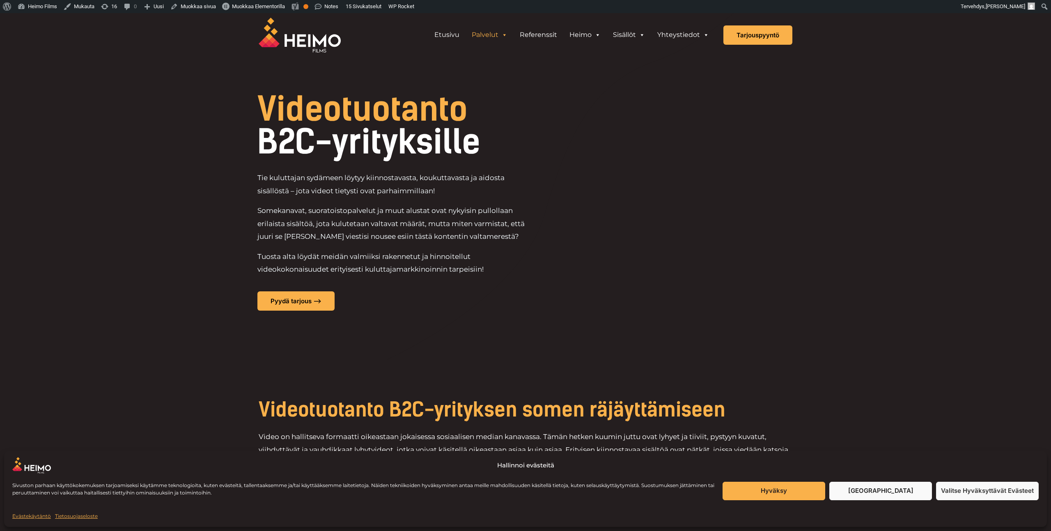
scroll to position [0, 0]
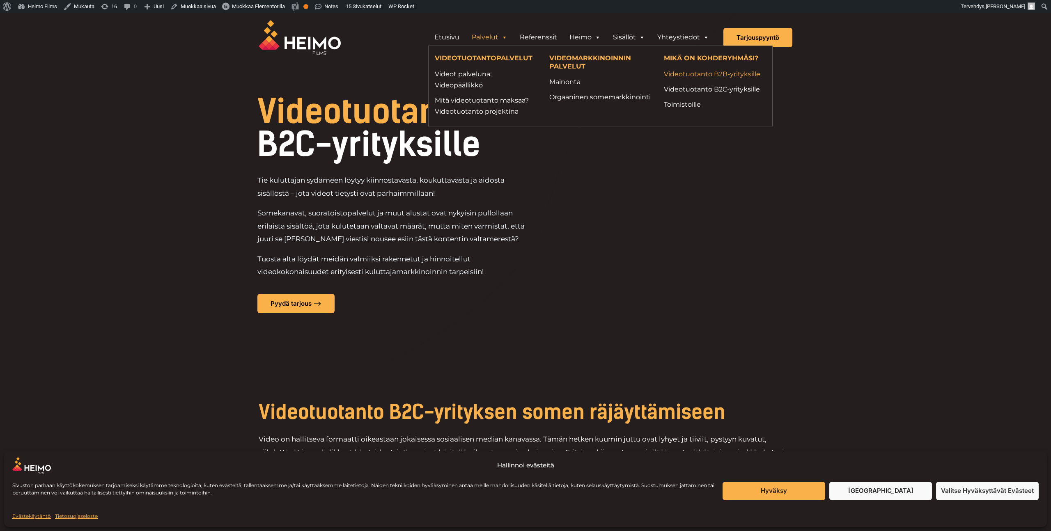
click at [694, 77] on link "Videotuotanto B2B-yrityksille" at bounding box center [715, 74] width 102 height 11
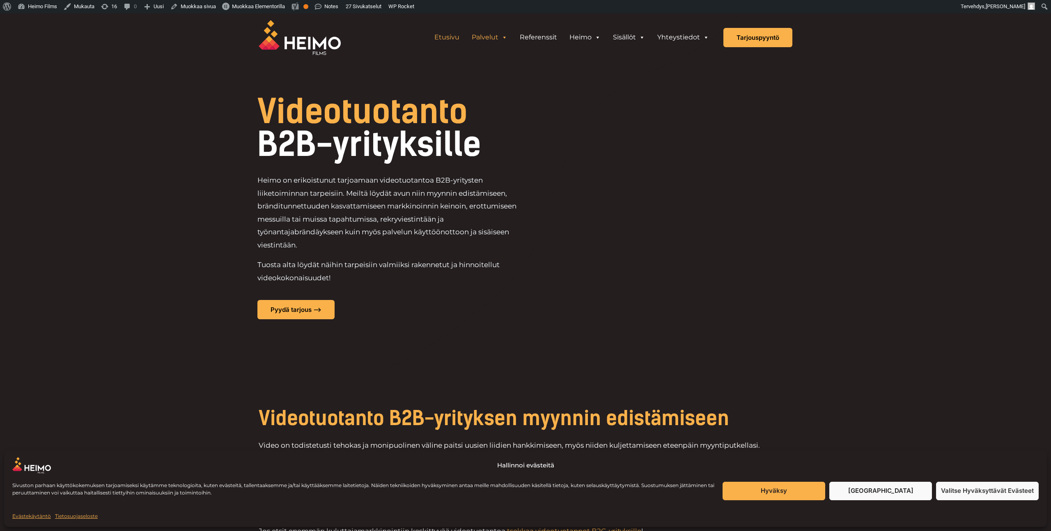
click at [452, 34] on link "Etusivu" at bounding box center [446, 37] width 37 height 16
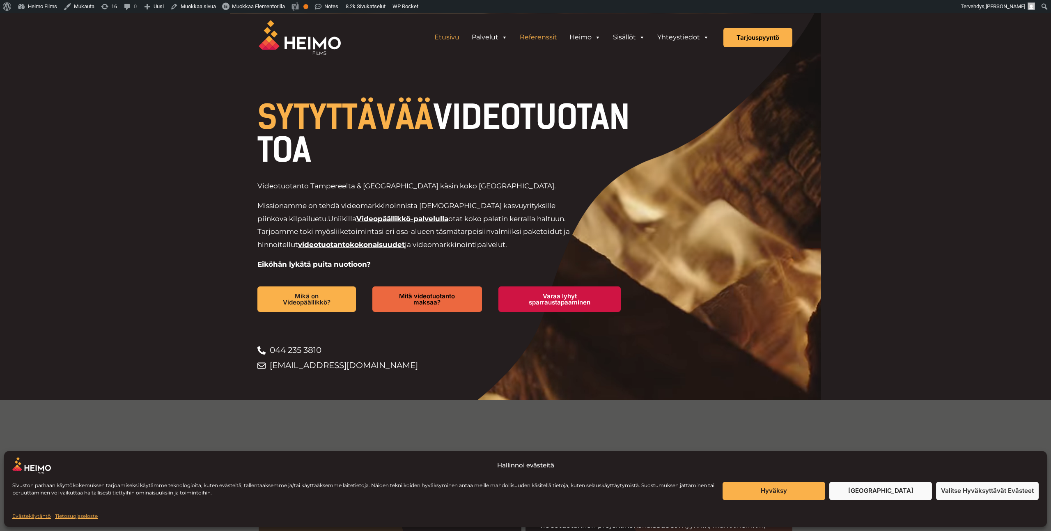
click at [543, 39] on link "Referenssit" at bounding box center [539, 37] width 50 height 16
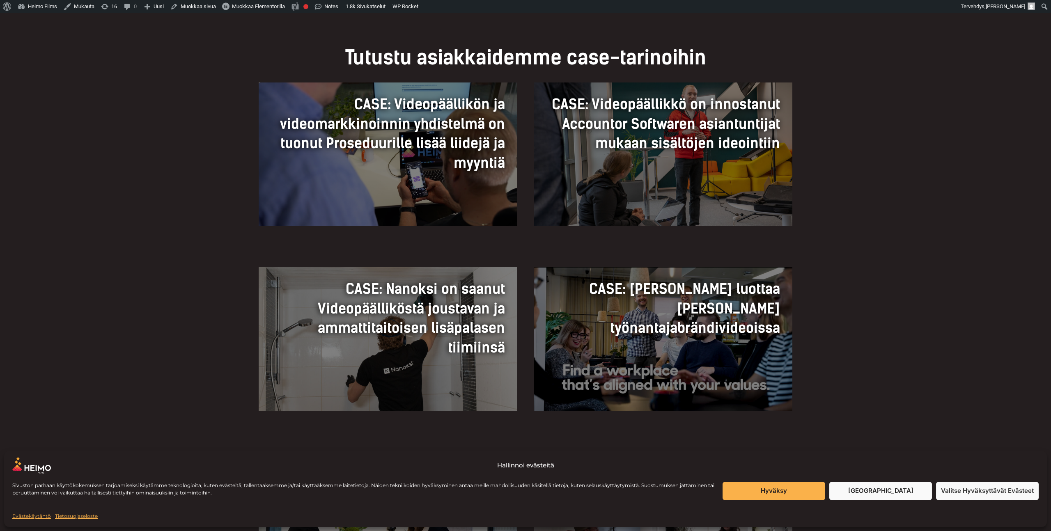
scroll to position [545, 0]
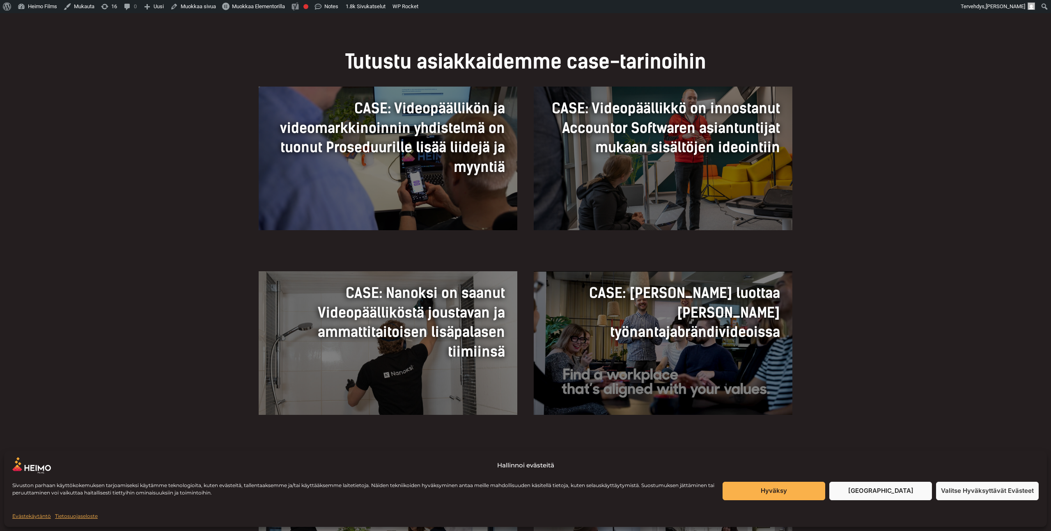
click at [188, 282] on div "CASE: Nanoksi on saanut Videopäälliköstä joustavan ja ammattitaitoisen lisäpala…" at bounding box center [525, 353] width 1051 height 205
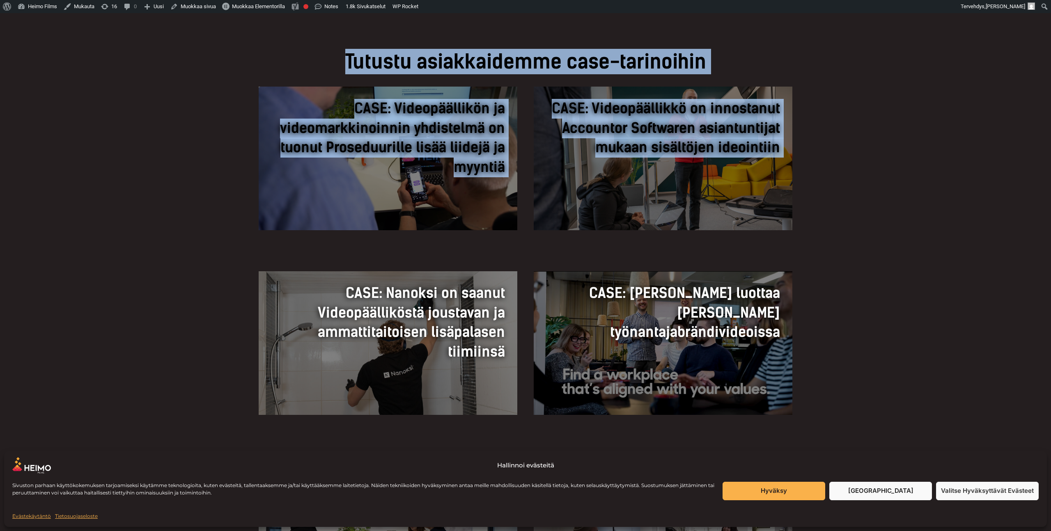
drag, startPoint x: 319, startPoint y: 48, endPoint x: 221, endPoint y: 282, distance: 253.1
click at [195, 235] on div "CASE: Videopäällikön ja videomarkkinoinnin yhdistelmä on tuonut Proseduurille l…" at bounding box center [525, 169] width 1051 height 164
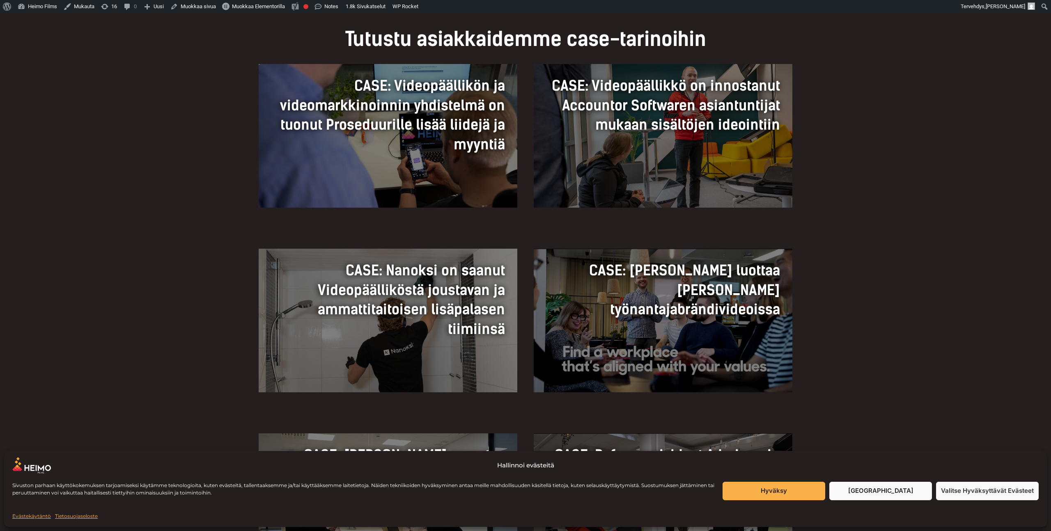
scroll to position [567, 0]
click at [217, 255] on div "CASE: Nanoksi on saanut Videopäälliköstä joustavan ja ammattitaitoisen lisäpala…" at bounding box center [525, 331] width 1051 height 205
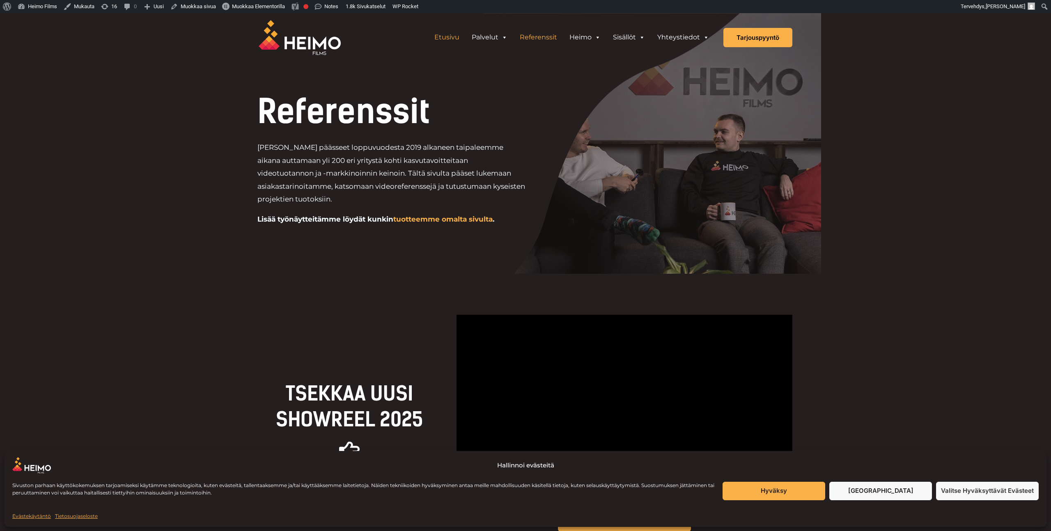
click at [448, 41] on link "Etusivu" at bounding box center [446, 37] width 37 height 16
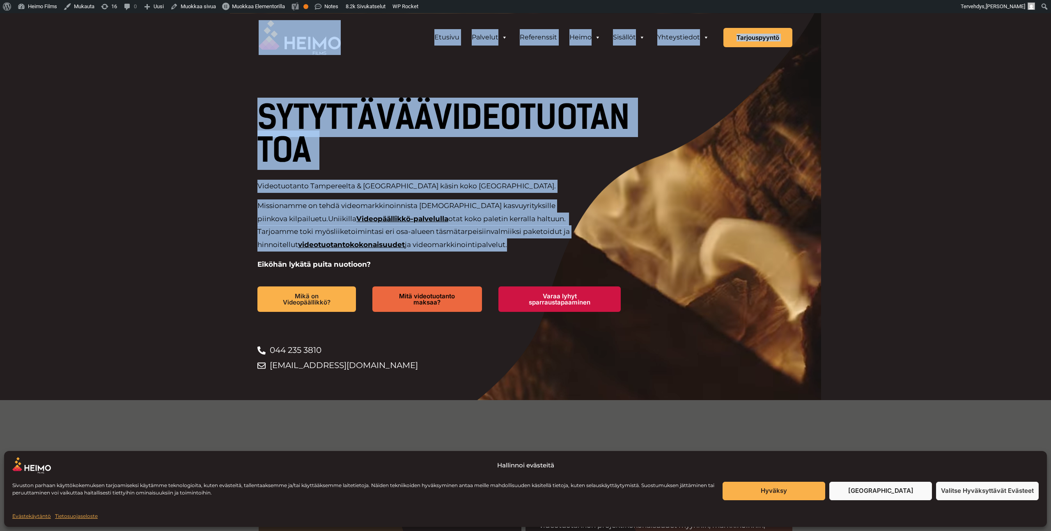
drag, startPoint x: 218, startPoint y: 41, endPoint x: 497, endPoint y: 257, distance: 352.5
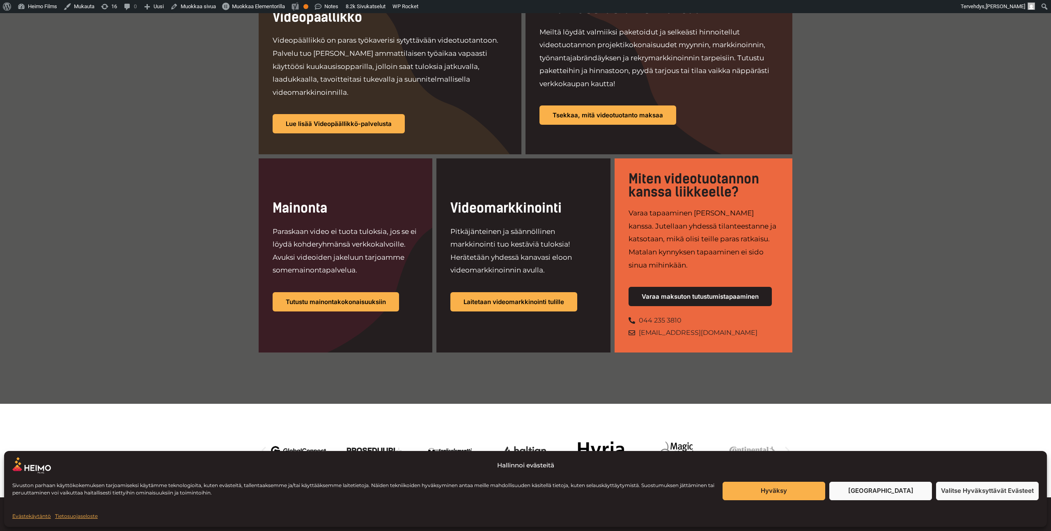
scroll to position [646, 0]
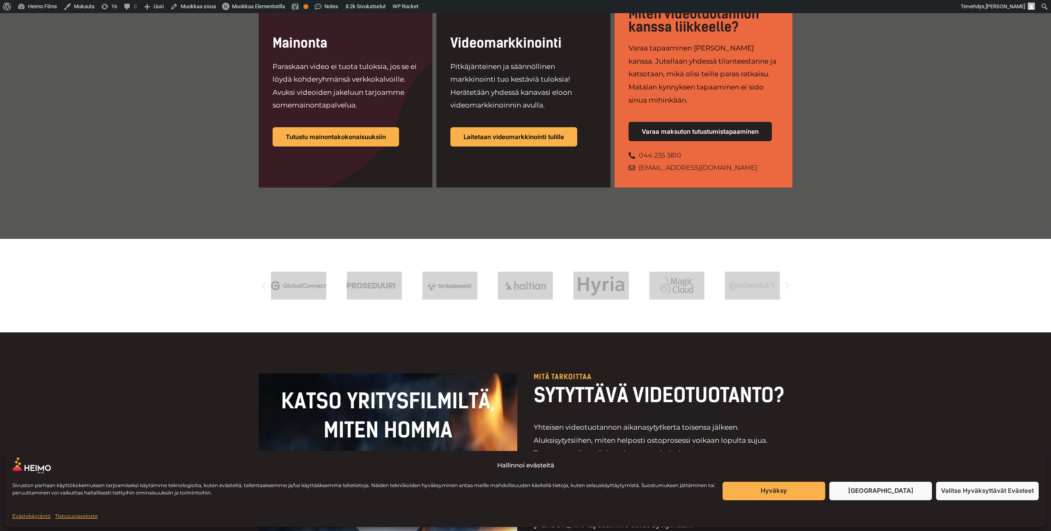
drag, startPoint x: 223, startPoint y: 286, endPoint x: 852, endPoint y: 335, distance: 630.6
click at [853, 335] on div "SYTYTTÄVÄÄ VIDEOTUOTANTOA Videotuotanto Tampereelta & Kuopiosta käsin koko Suom…" at bounding box center [525, 502] width 1051 height 2270
click at [796, 333] on div "Mitä tarkoittaa SYTYTTÄVÄ VIDEOTUOTANTO? Yhteisen videotuotannon aikana sytyt k…" at bounding box center [525, 503] width 1051 height 341
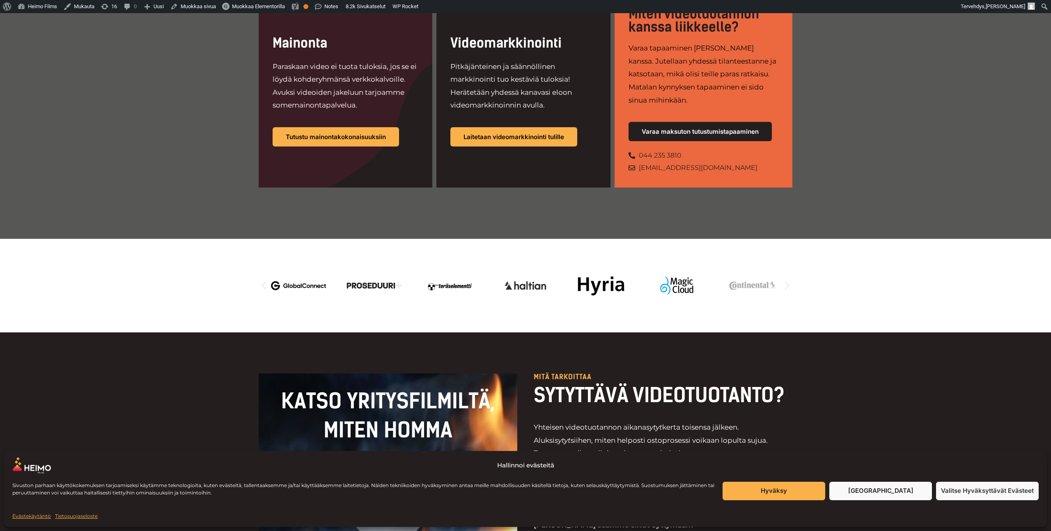
scroll to position [0, 0]
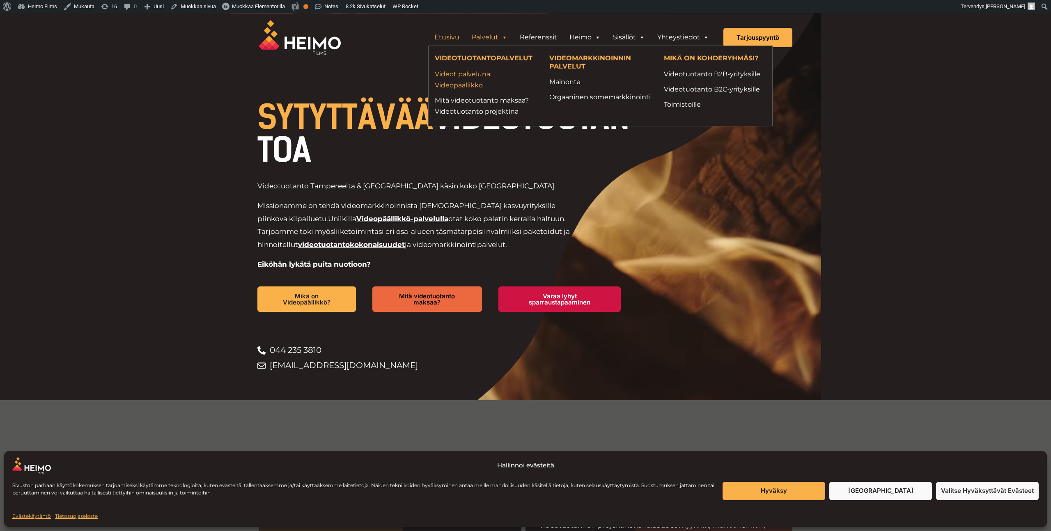
click at [469, 87] on link "Videot palveluna: Videopäällikkö" at bounding box center [486, 80] width 102 height 22
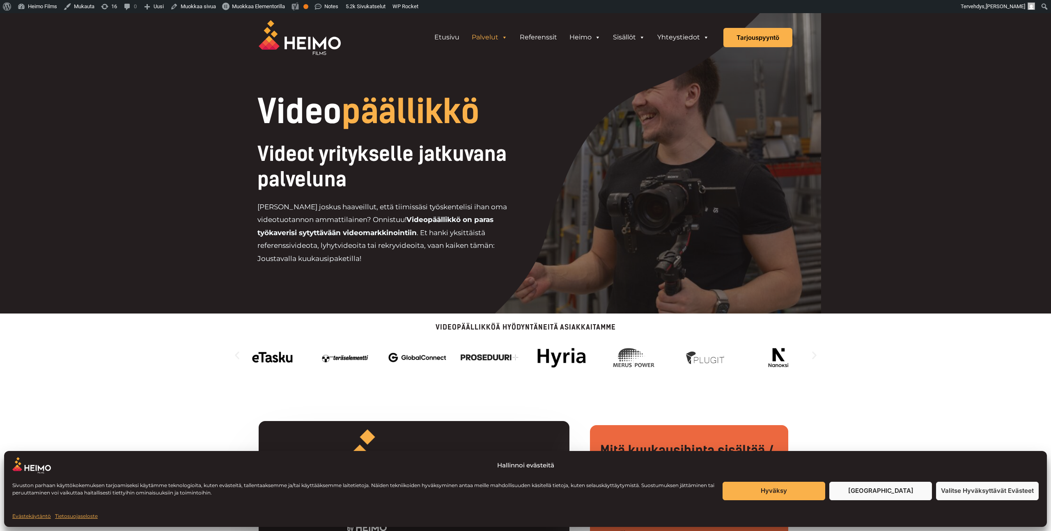
click at [890, 495] on button "[GEOGRAPHIC_DATA]" at bounding box center [881, 491] width 103 height 18
